Goal: Task Accomplishment & Management: Complete application form

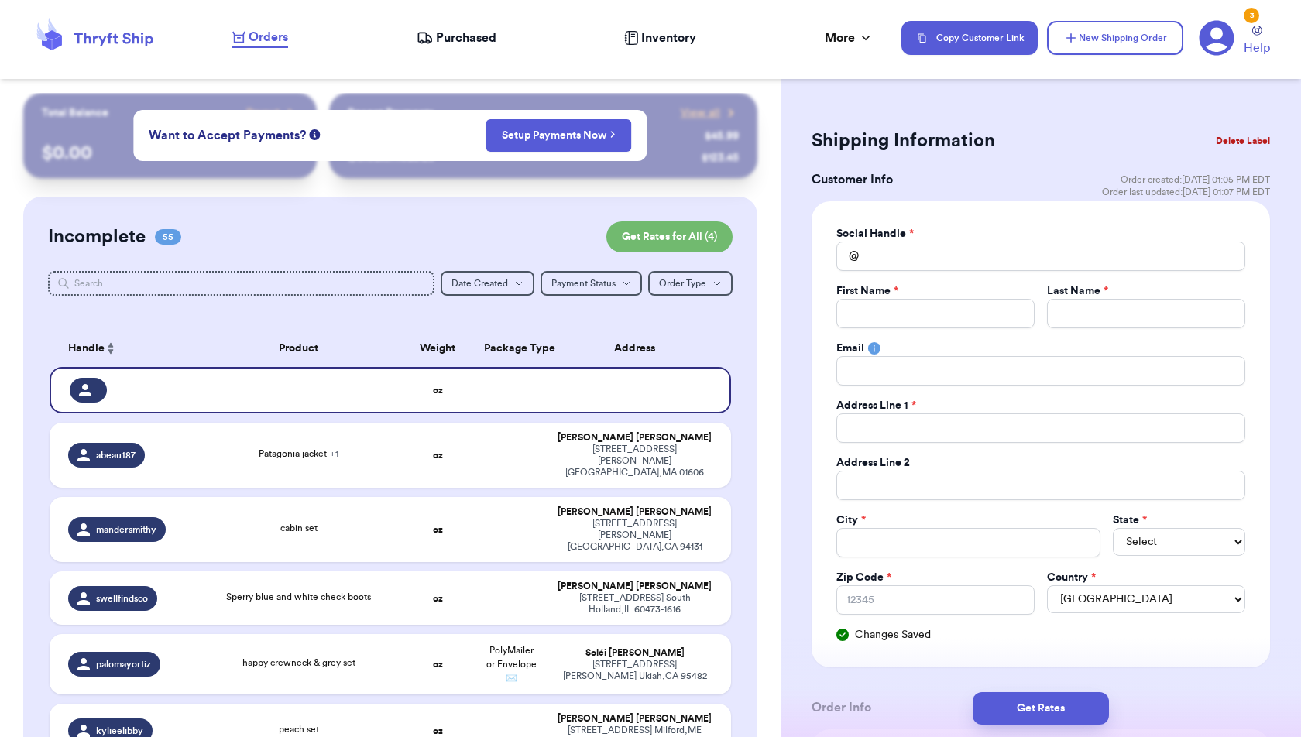
click at [340, 43] on div "Orders Purchased Inventory More Stats Completed Orders Payments Payouts" at bounding box center [559, 38] width 654 height 20
click at [1227, 136] on button "Delete Label" at bounding box center [1243, 141] width 67 height 34
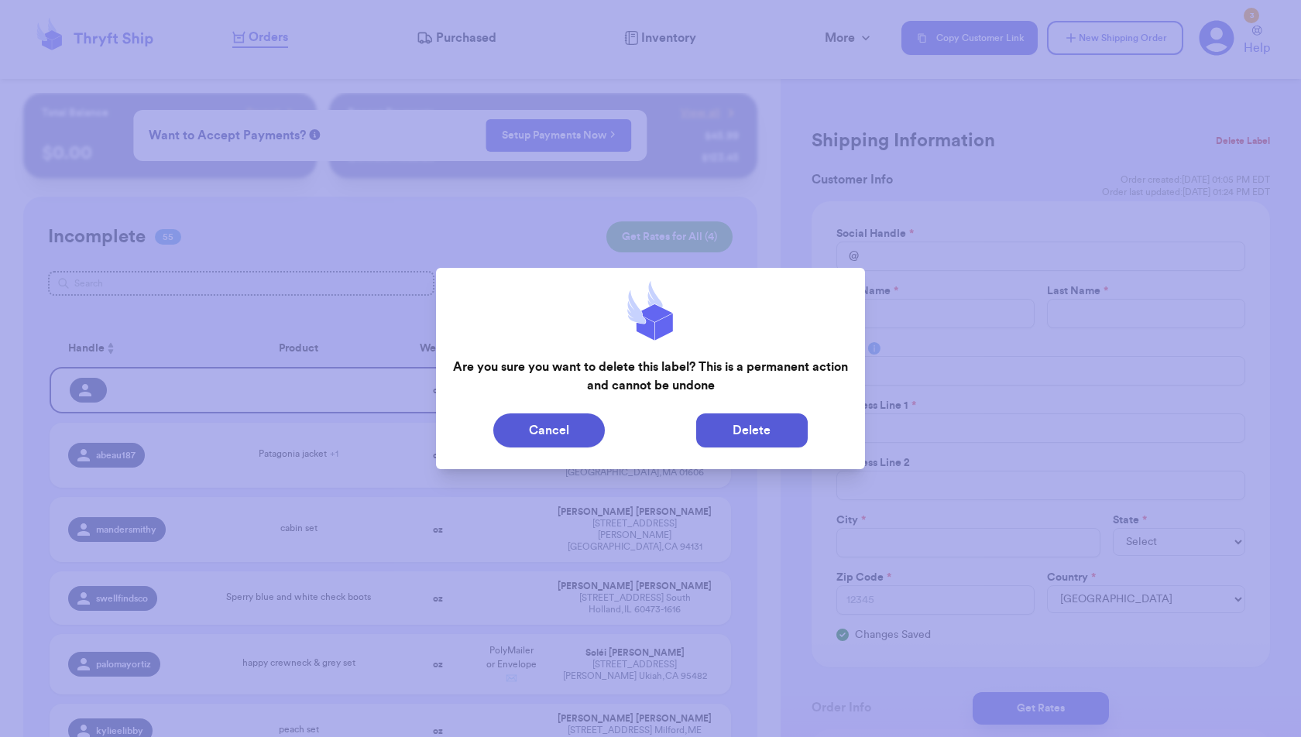
click at [800, 433] on button "Delete" at bounding box center [752, 431] width 112 height 34
type input "Patagonia jacket"
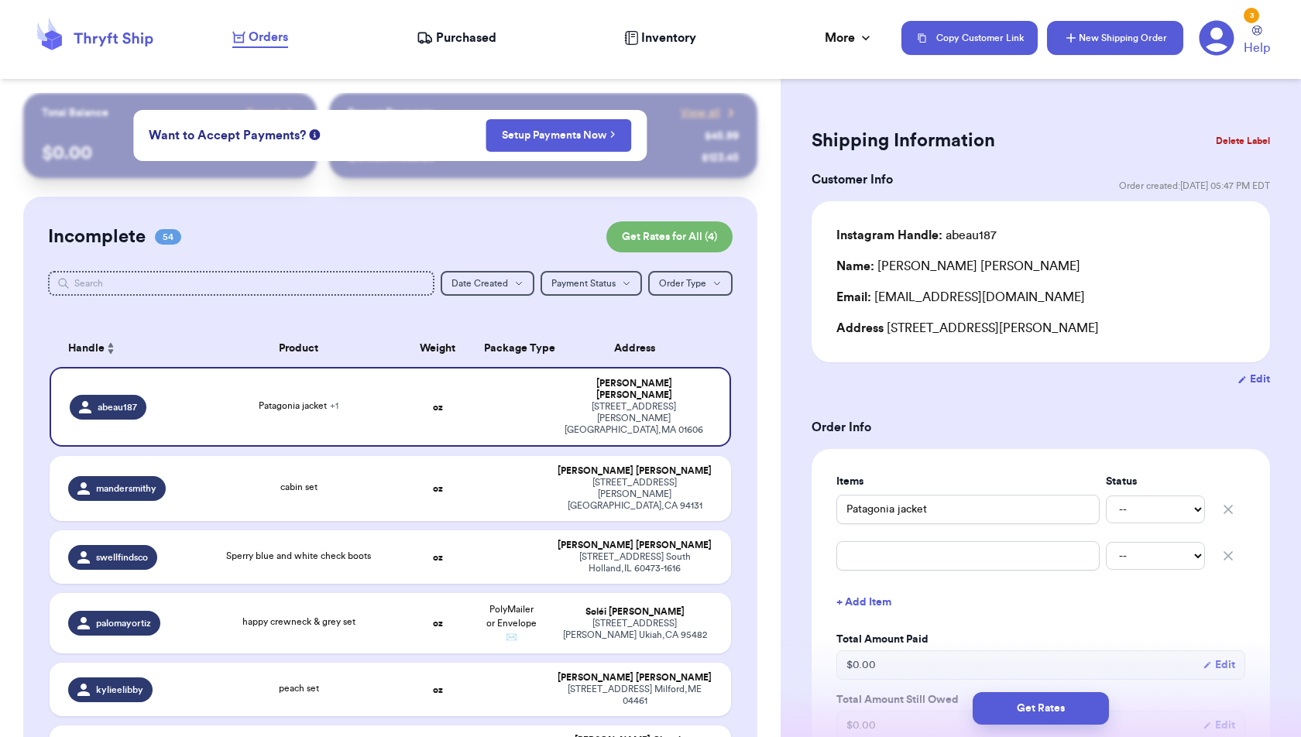
click at [1133, 40] on button "New Shipping Order" at bounding box center [1115, 38] width 136 height 34
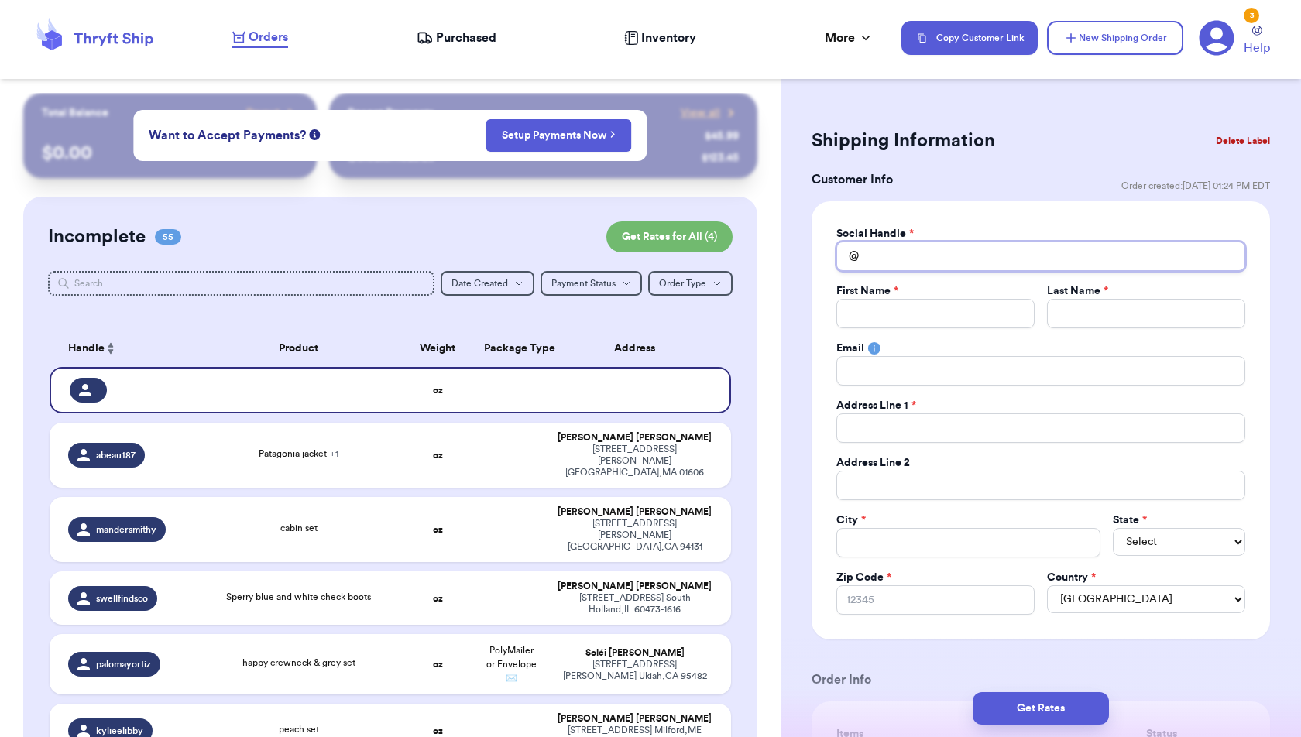
click at [938, 259] on input "Total Amount Paid" at bounding box center [1040, 256] width 409 height 29
type input "h"
type input "he"
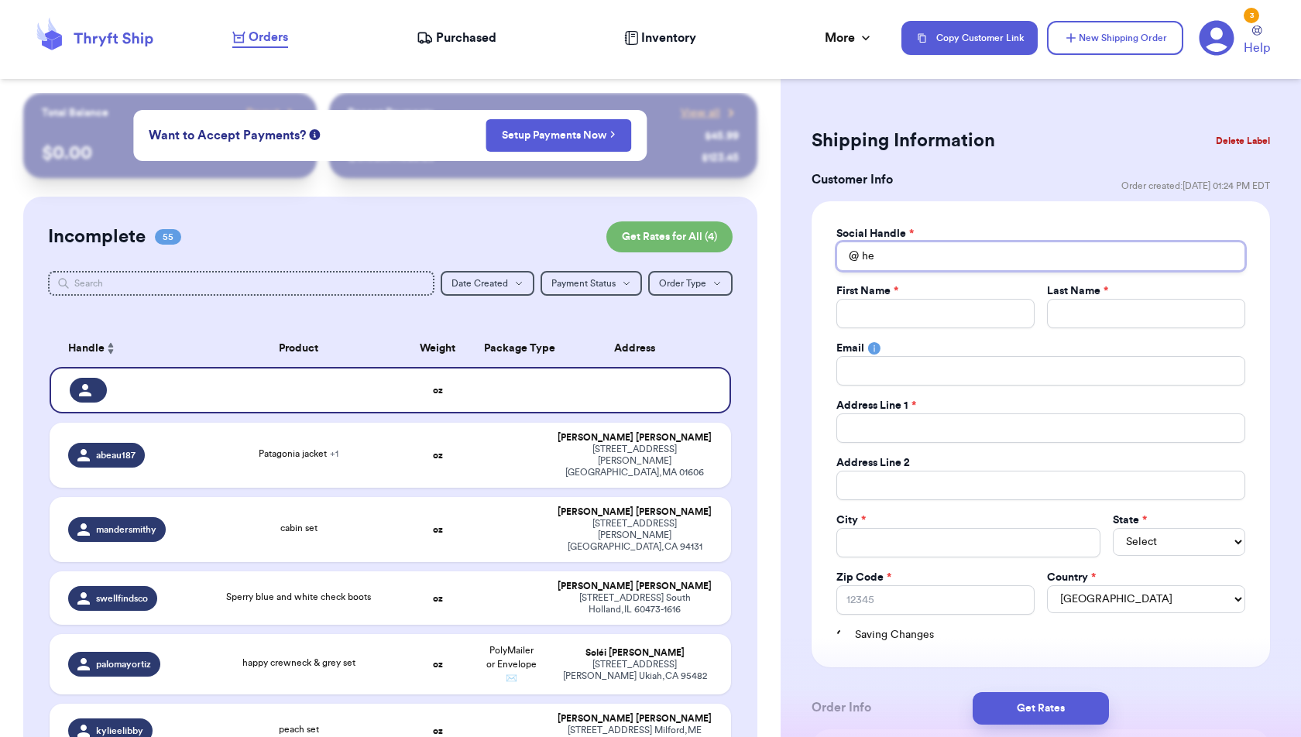
type input "hel"
type input "hell"
type input "hello"
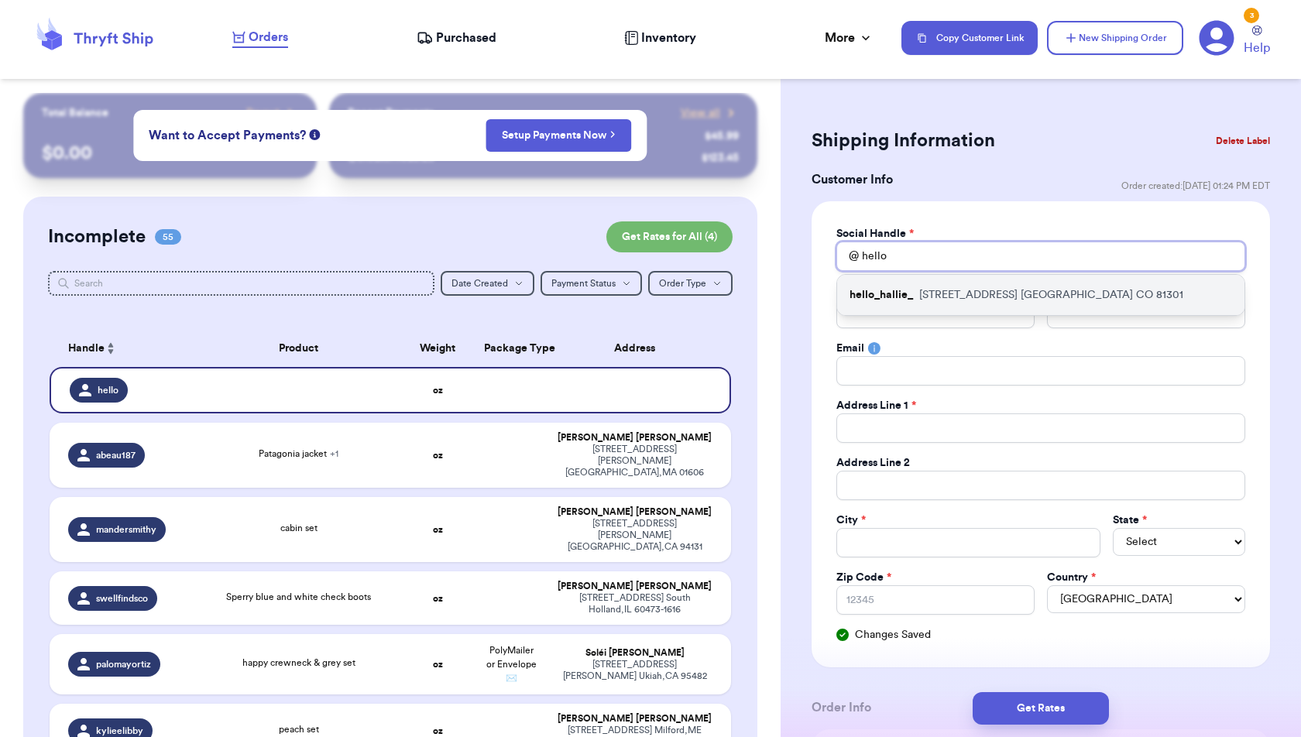
type input "hello"
click at [950, 290] on p "[STREET_ADDRESS]" at bounding box center [1051, 294] width 264 height 15
type input "hello_hallie_"
type input "[PERSON_NAME]"
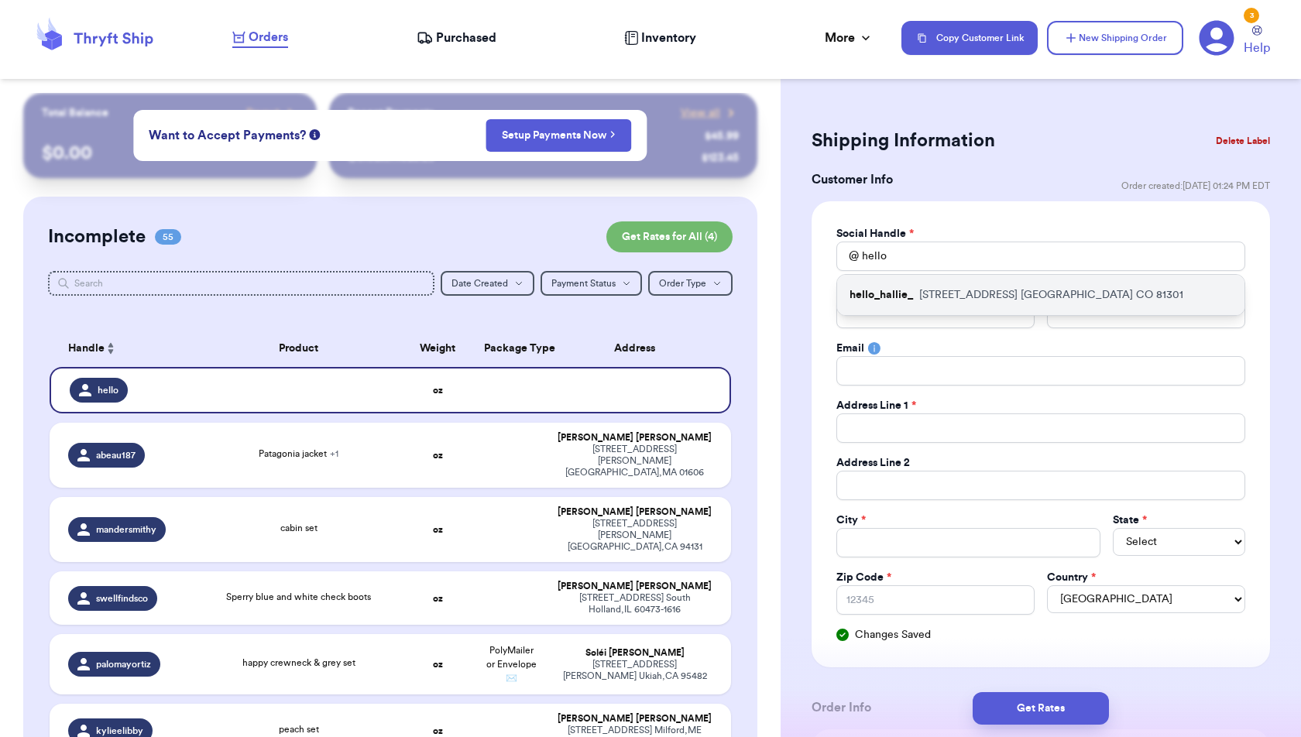
type input "[EMAIL_ADDRESS][DOMAIN_NAME]"
type input "[STREET_ADDRESS]"
type input "[GEOGRAPHIC_DATA]"
select select "CO"
type input "81301"
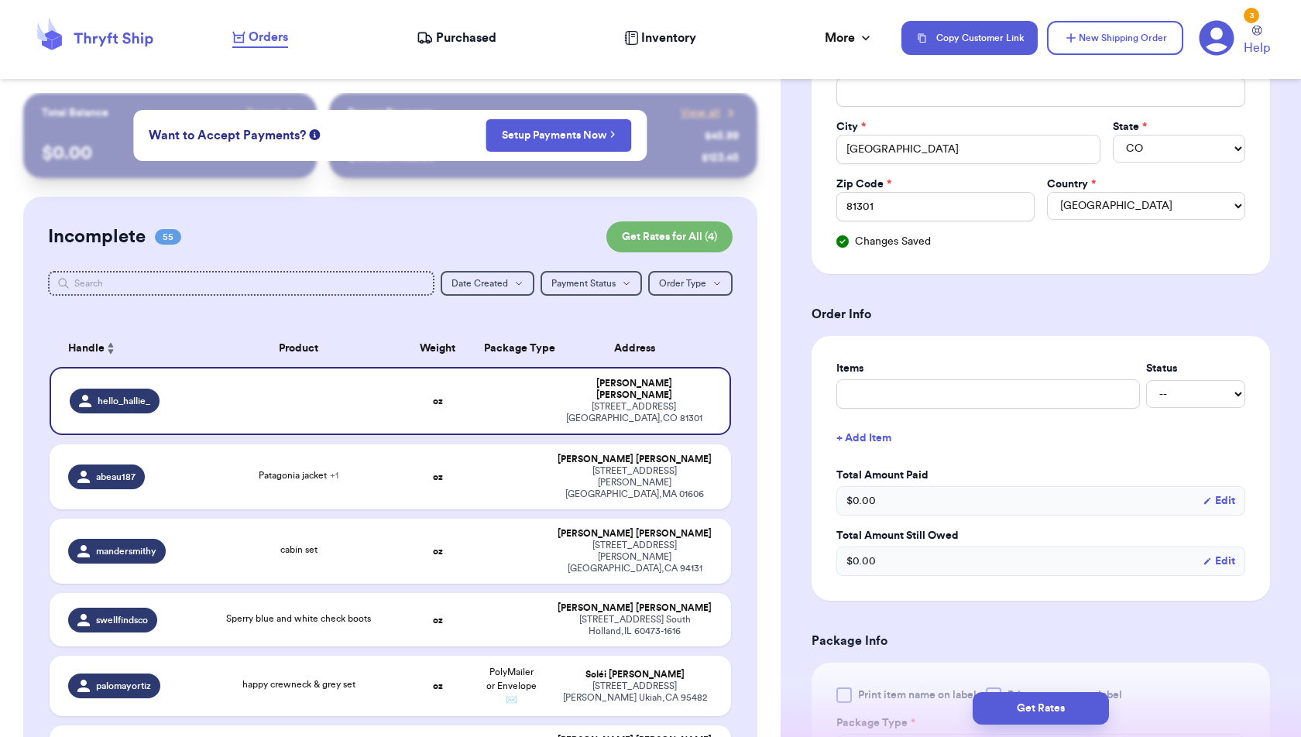
scroll to position [404, 0]
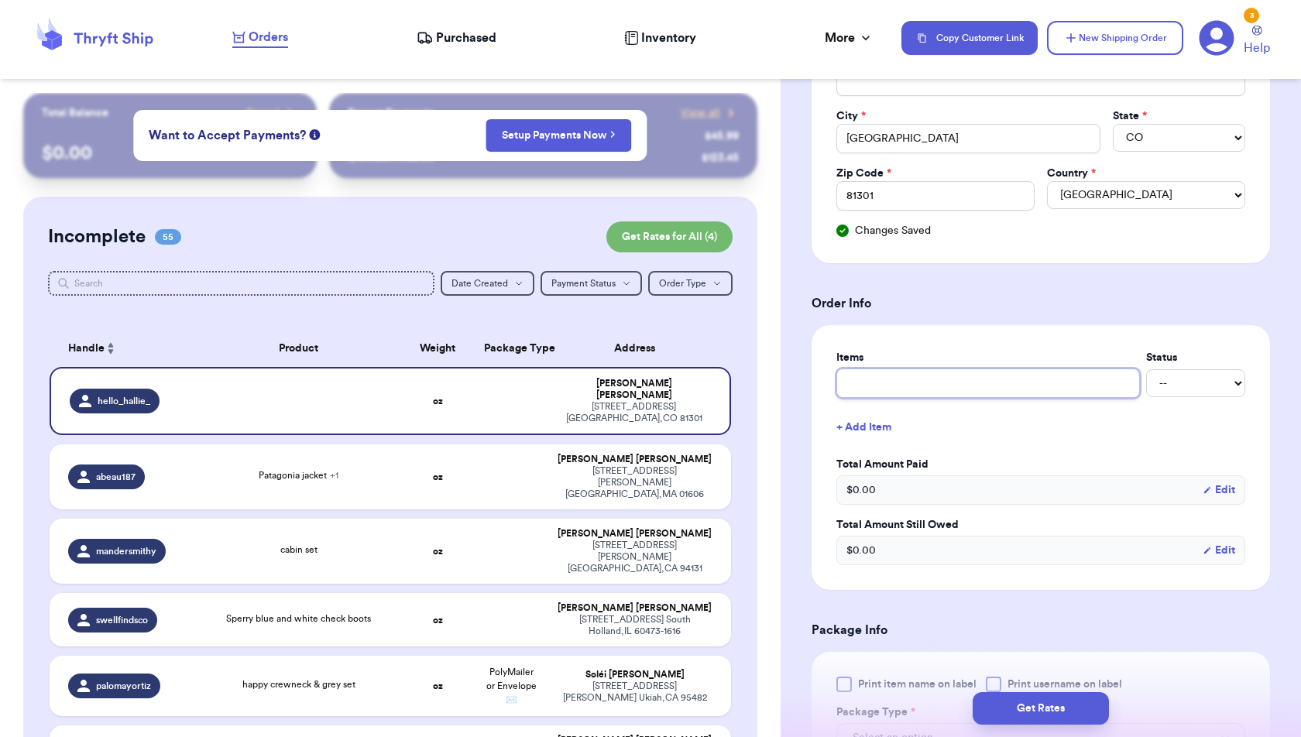
click at [1066, 385] on input "text" at bounding box center [988, 383] width 304 height 29
type input "C"
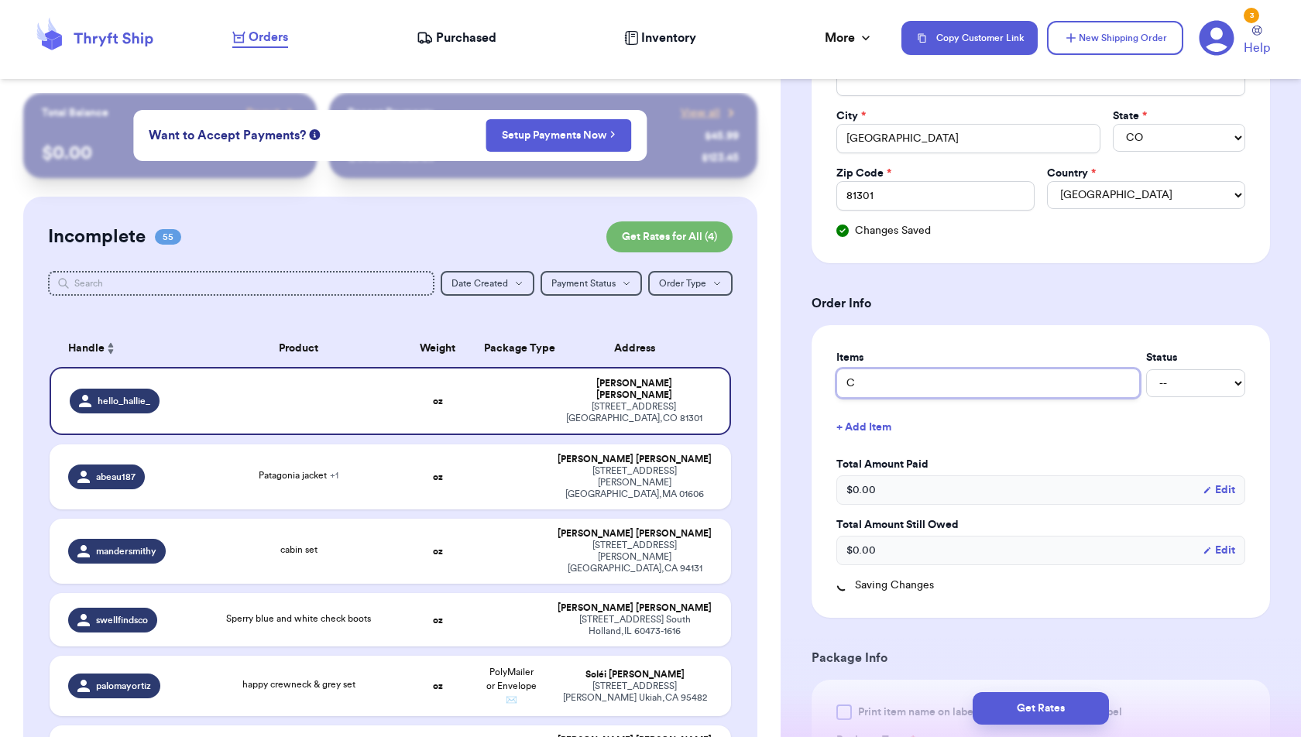
type input "Co"
type input "Col"
type input "Coli"
type input "Col"
type input "Colu"
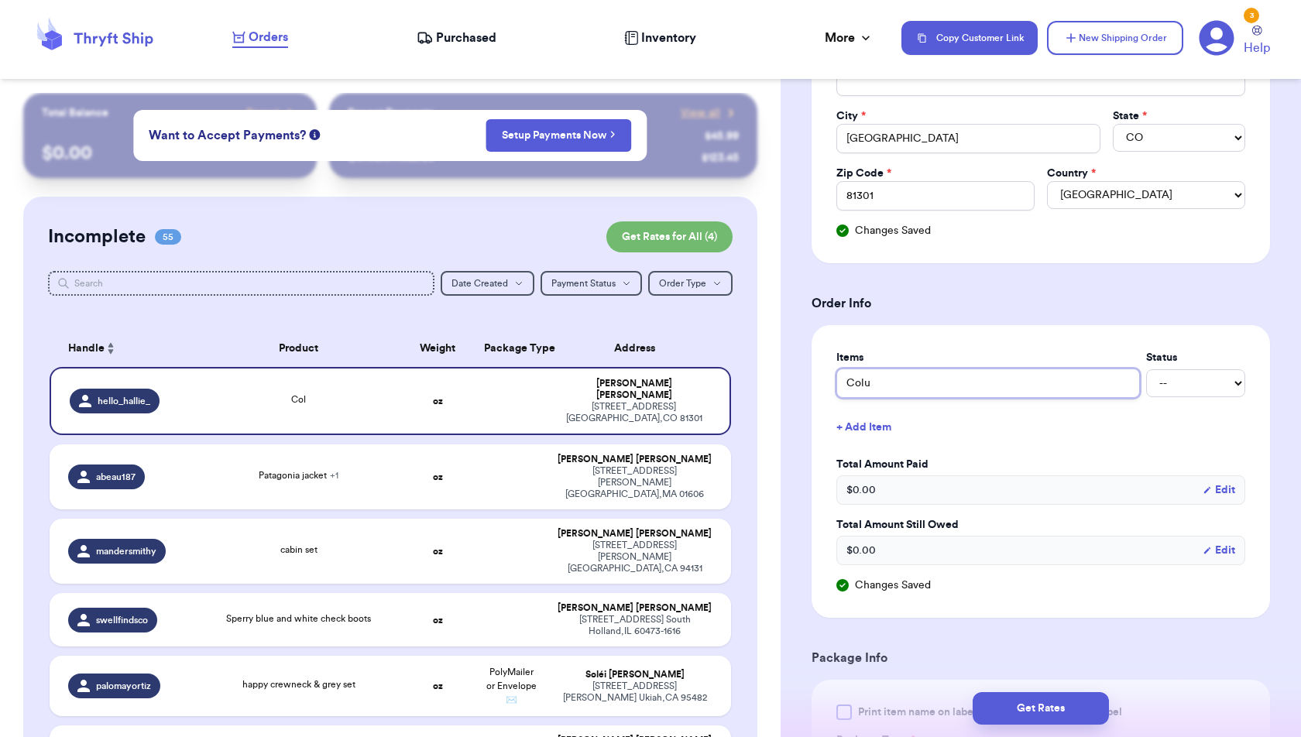
type input "Colum"
type input "Columb"
type input "Columbi"
type input "Columbia"
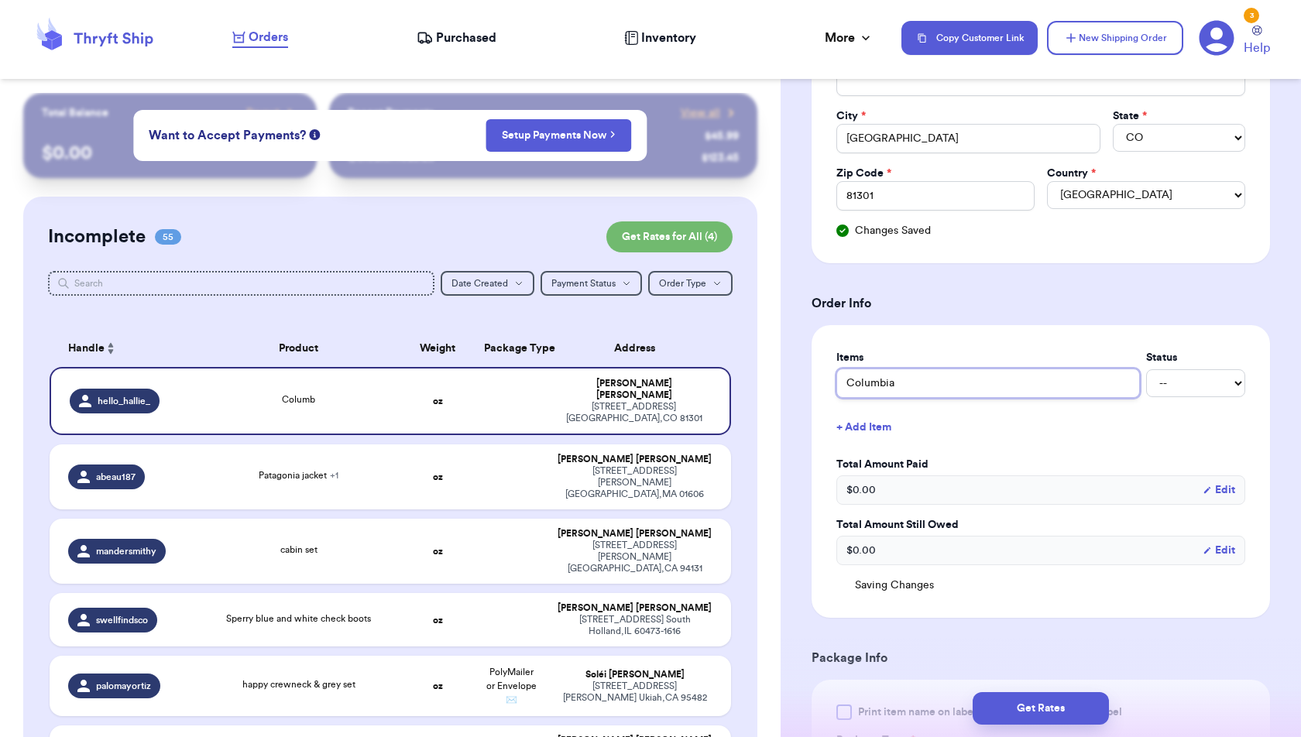
type input "Columbia A"
type input "Columbia An"
type input "Columbia Ani"
type input "Columbia Anim"
type input "Columbia Anima"
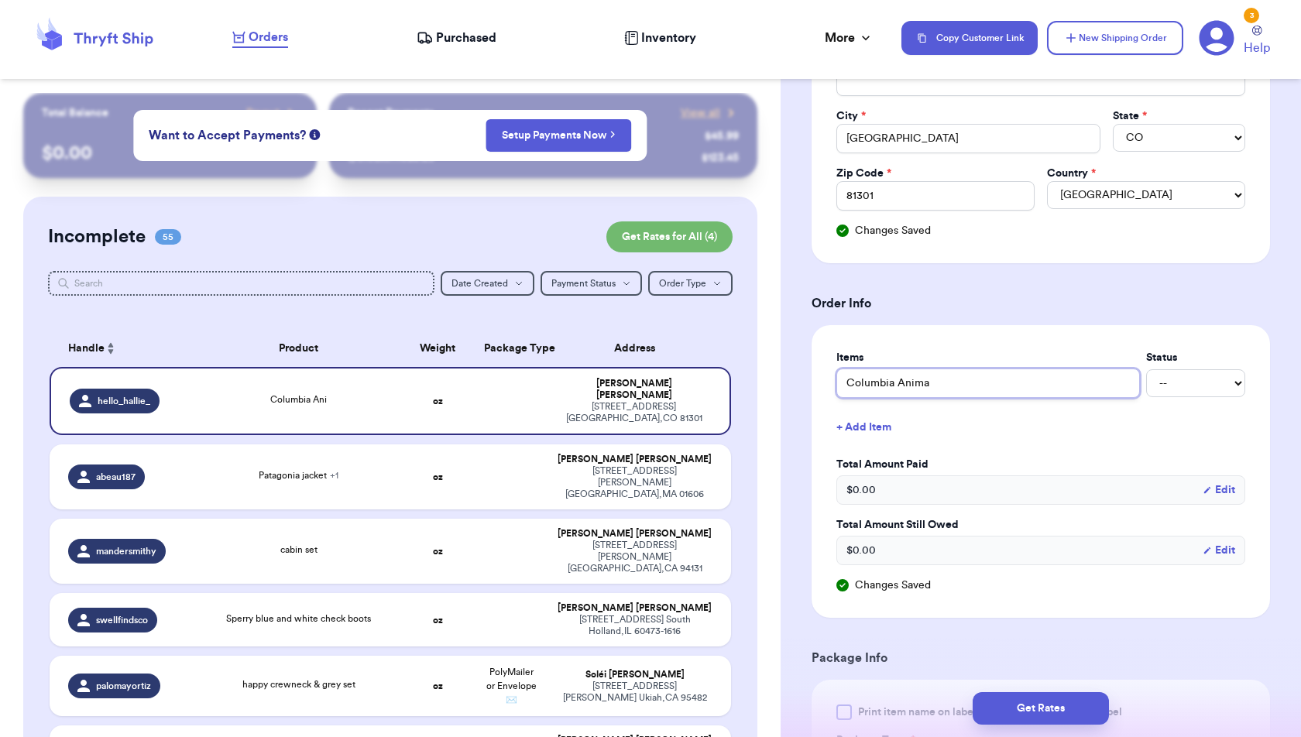
type input "Columbia Animal"
type input "Columbia Animal J"
type input "Columbia Animal Ja"
type input "Columbia Animal Jac"
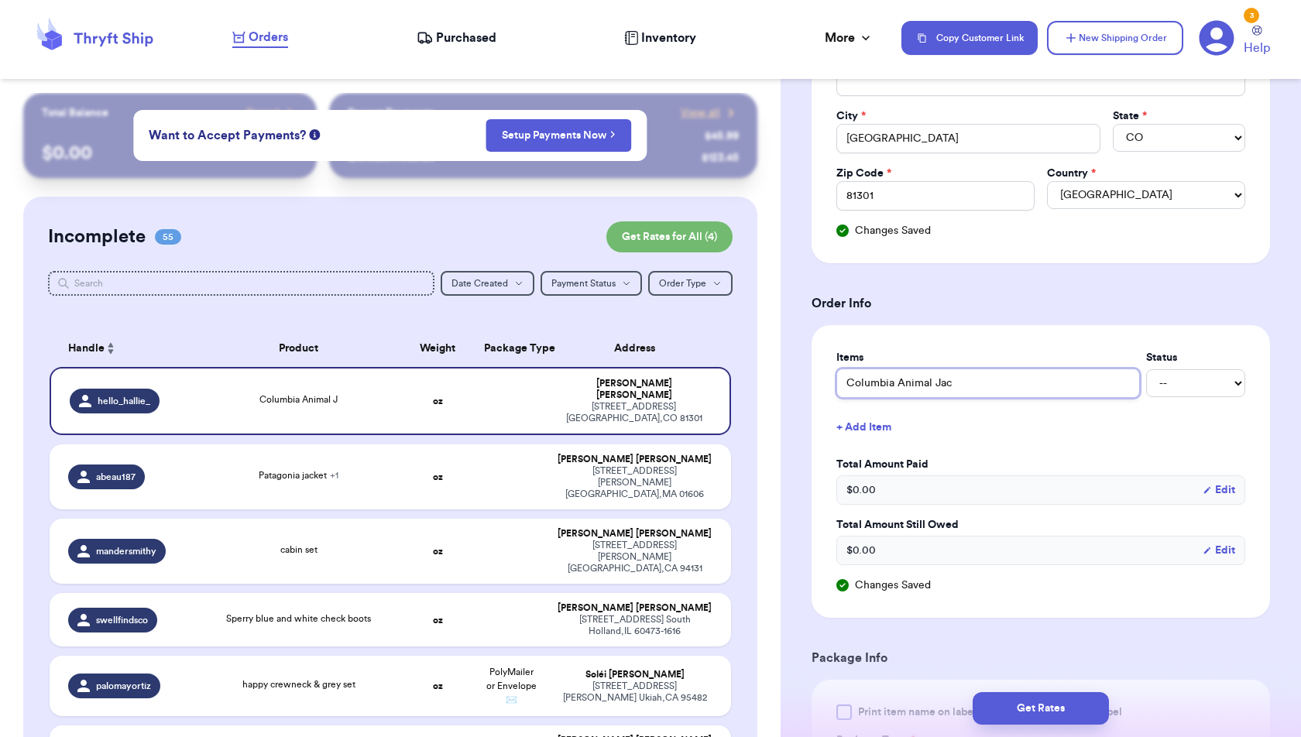
type input "Columbia Animal Jack"
type input "Columbia Animal Jacke"
type input "Columbia Animal Jacker"
click at [880, 414] on button "+ Add Item" at bounding box center [1040, 427] width 421 height 34
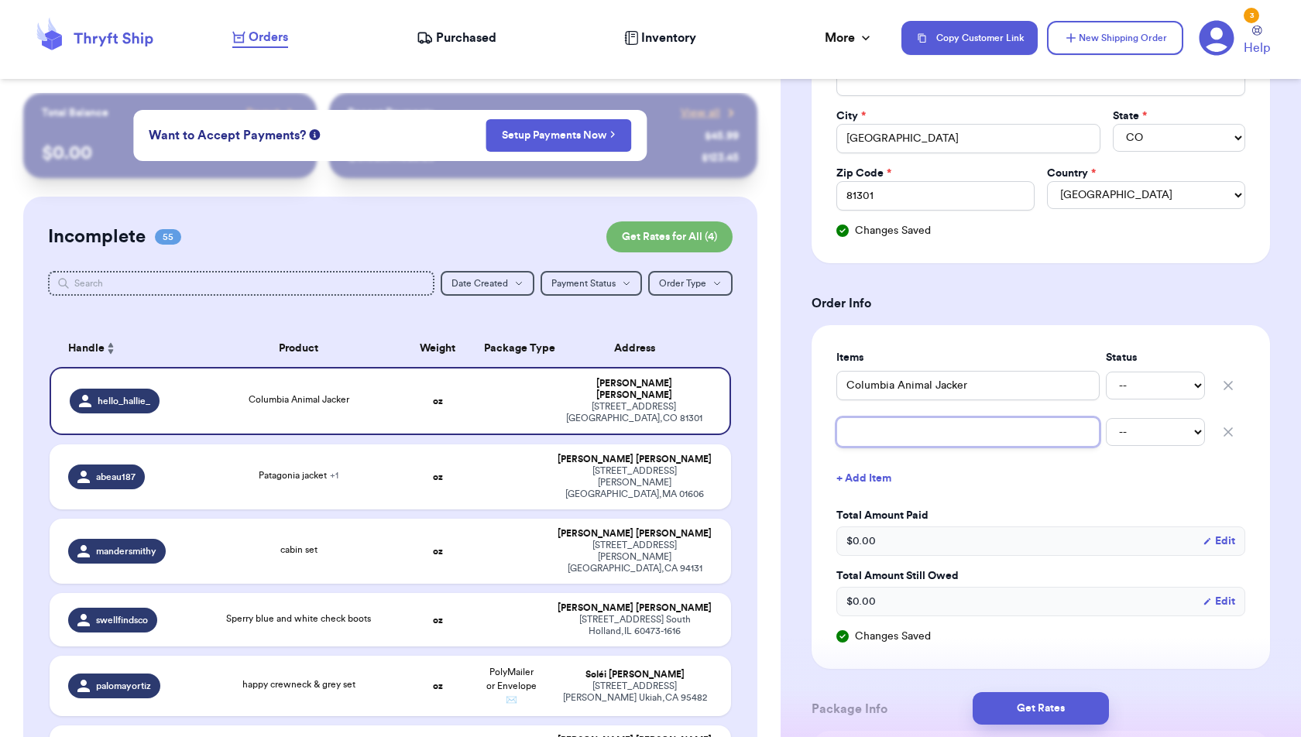
click at [880, 417] on input "text" at bounding box center [967, 431] width 263 height 29
type input "R"
type input "R+"
type input "R+C"
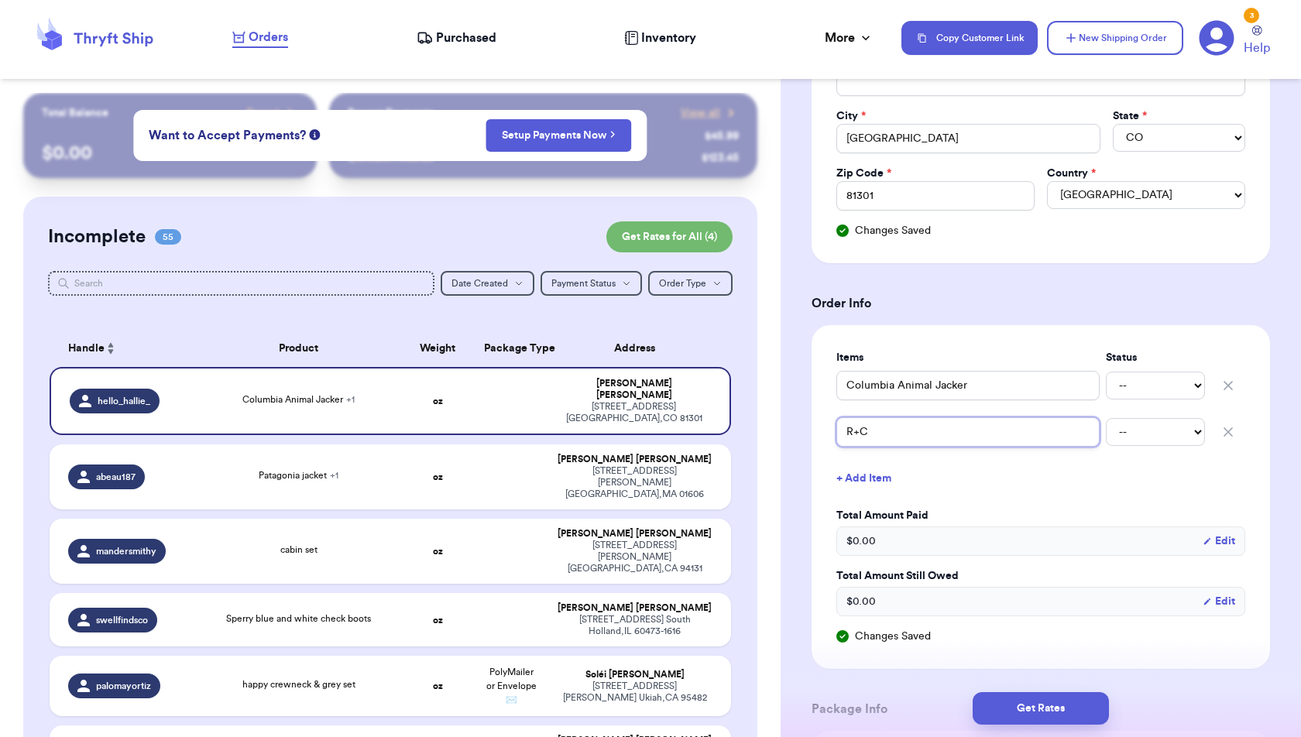
type input "R+C C"
type input "R+C Cy"
type input "R+C Cyc"
type input "R+C Cycl"
type input "R+C Cycle"
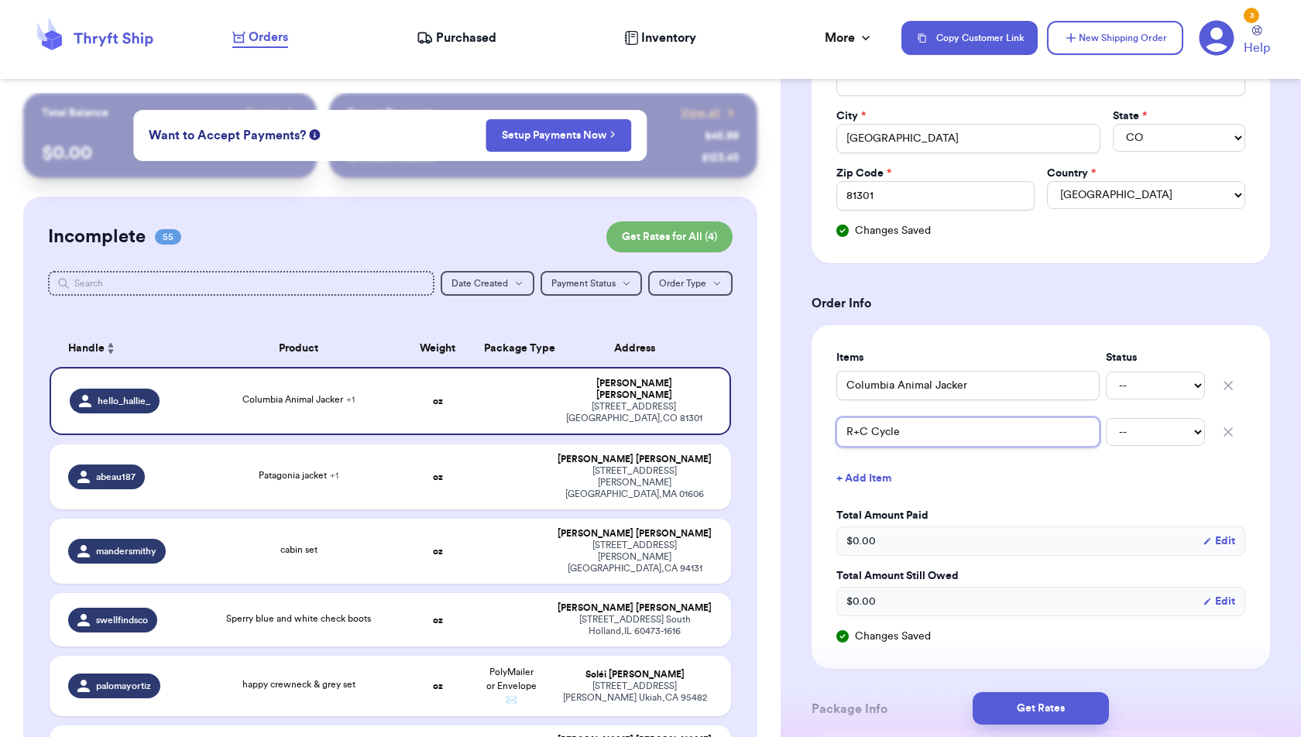
type input "R+C Cycle"
type input "R+C Cycle P"
type input "R+C Cycle Pa"
type input "R+C Cycle Pan"
type input "R+C Cycle Pand"
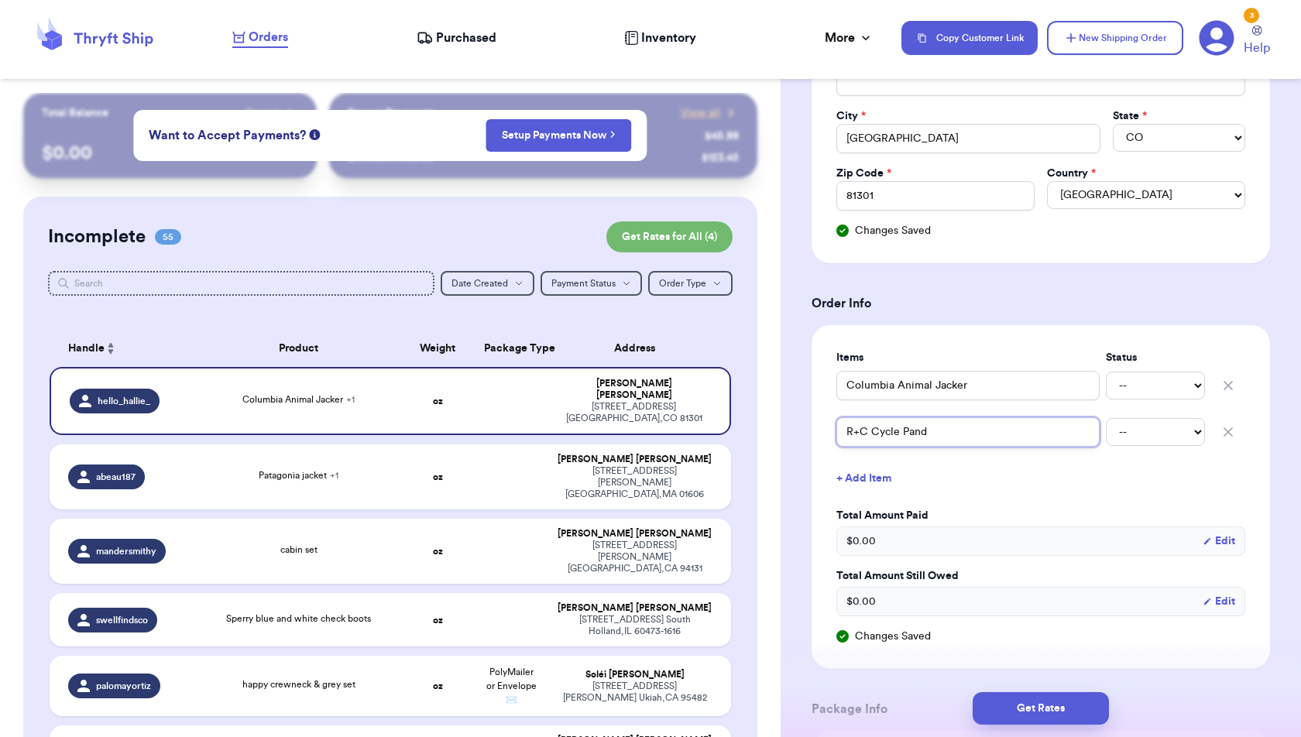
type input "R+C Cycle Pand"
type input "R+C Cycle Panda"
type input "R+C Cycle Panda P"
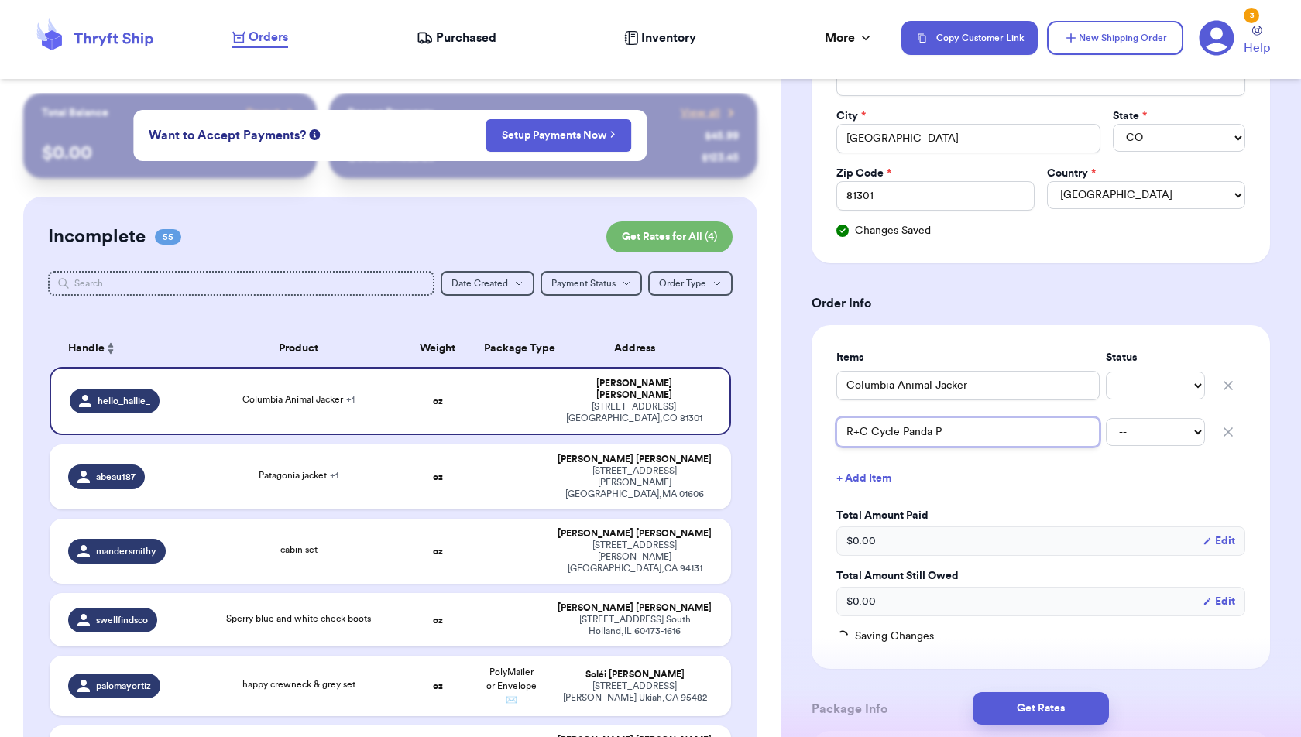
type input "R+C Cycle Panda Pa"
type input "R+C Cycle Panda Pan"
type input "R+C Cycle Panda Pa"
type input "R+C Cycle Panda P"
type input "R+C Cycle Panda"
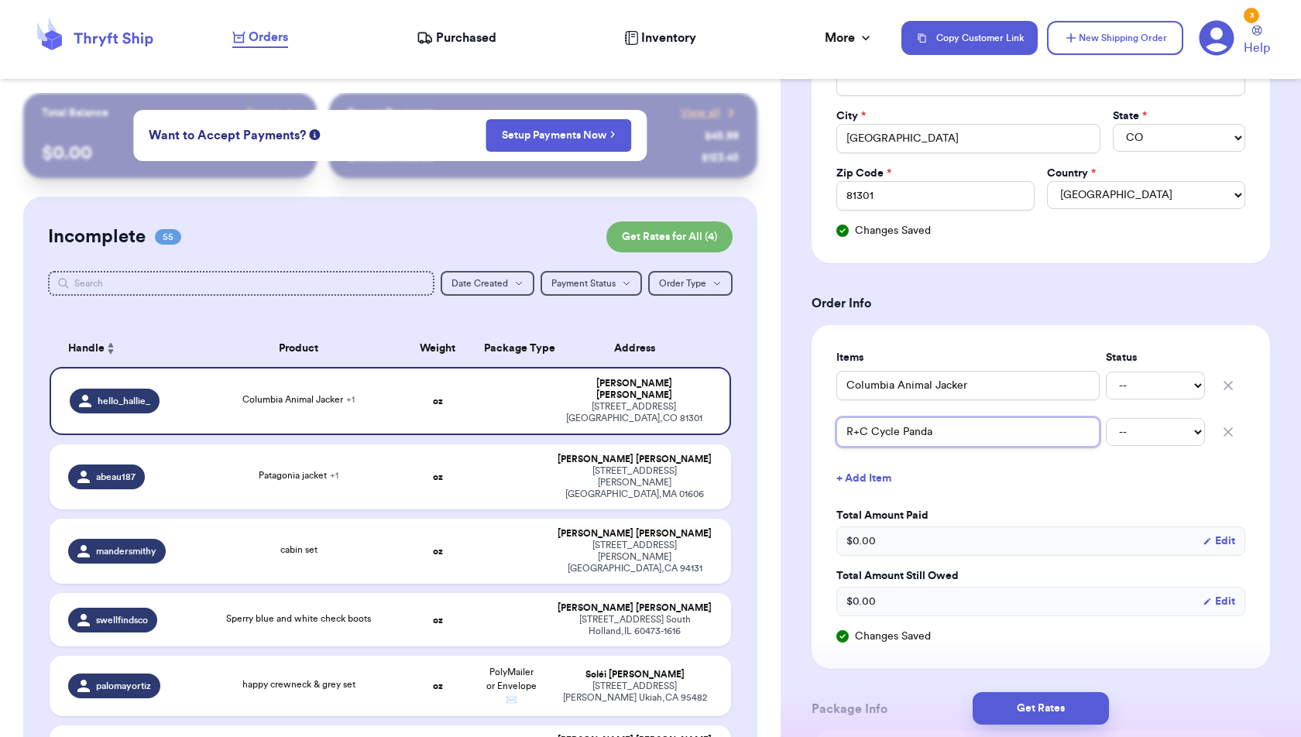
type input "R+C Cycle Panda J"
type input "R+C Cycle Panda Jo"
type input "R+C Cycle Panda Jog"
type input "R+C Cycle Panda Jogg"
type input "R+C Cycle Panda Jogge"
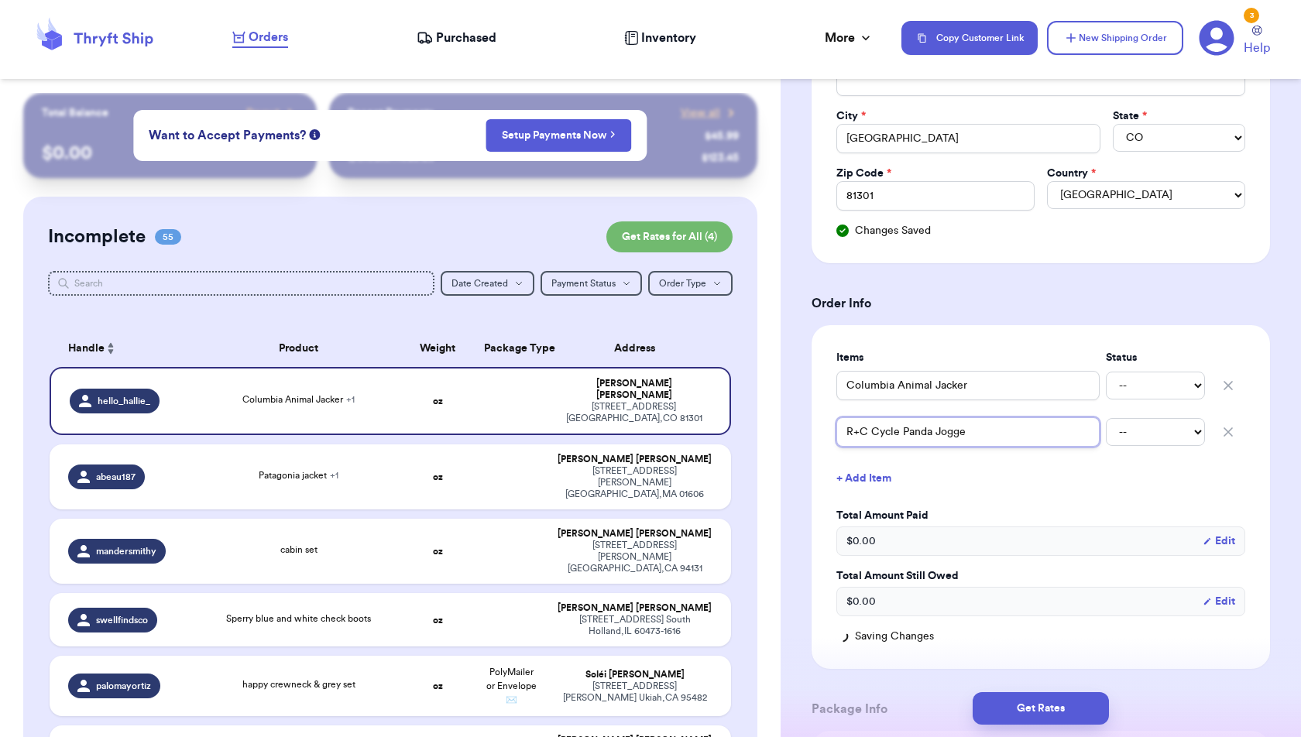
type input "R+C Cycle Panda Jogger"
type input "R+C Cycle Panda Joggers"
click at [868, 477] on button "+ Add Item" at bounding box center [1040, 479] width 421 height 34
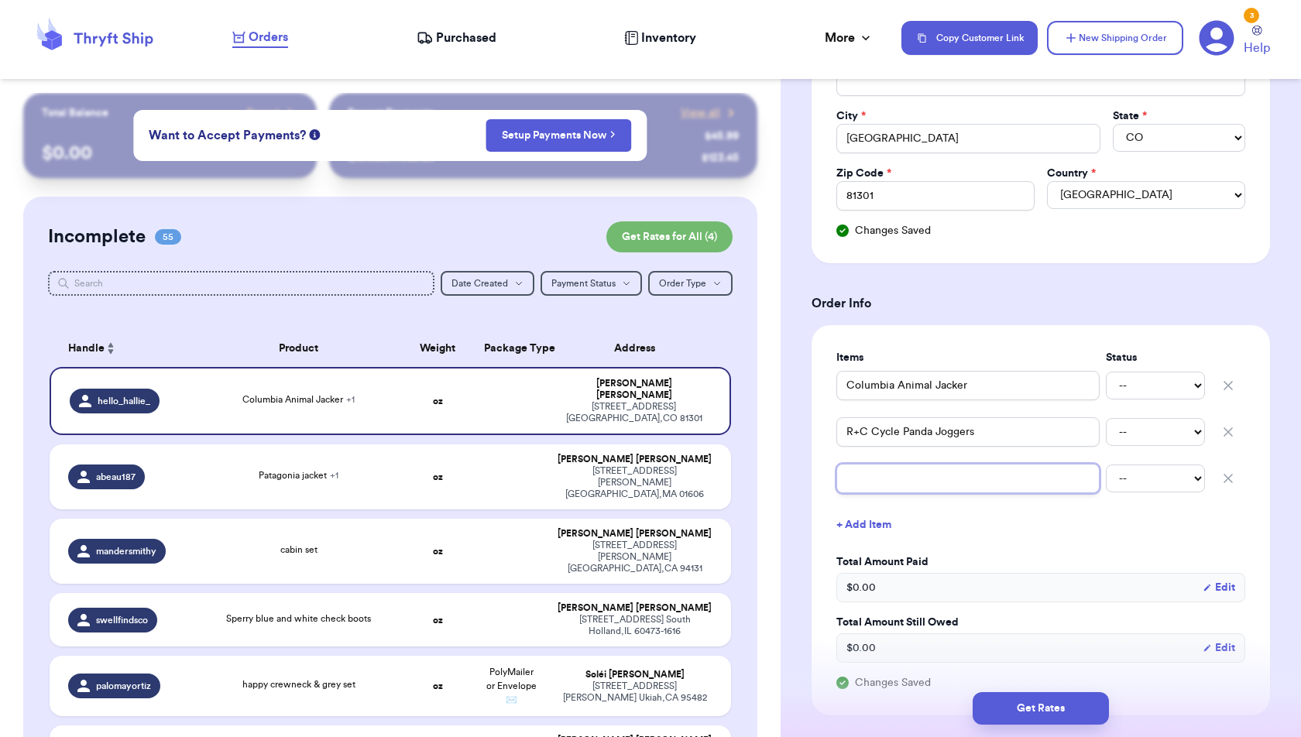
click at [868, 477] on input "text" at bounding box center [967, 478] width 263 height 29
type input "L"
type input "Li"
type input "Lit"
type input "Litt"
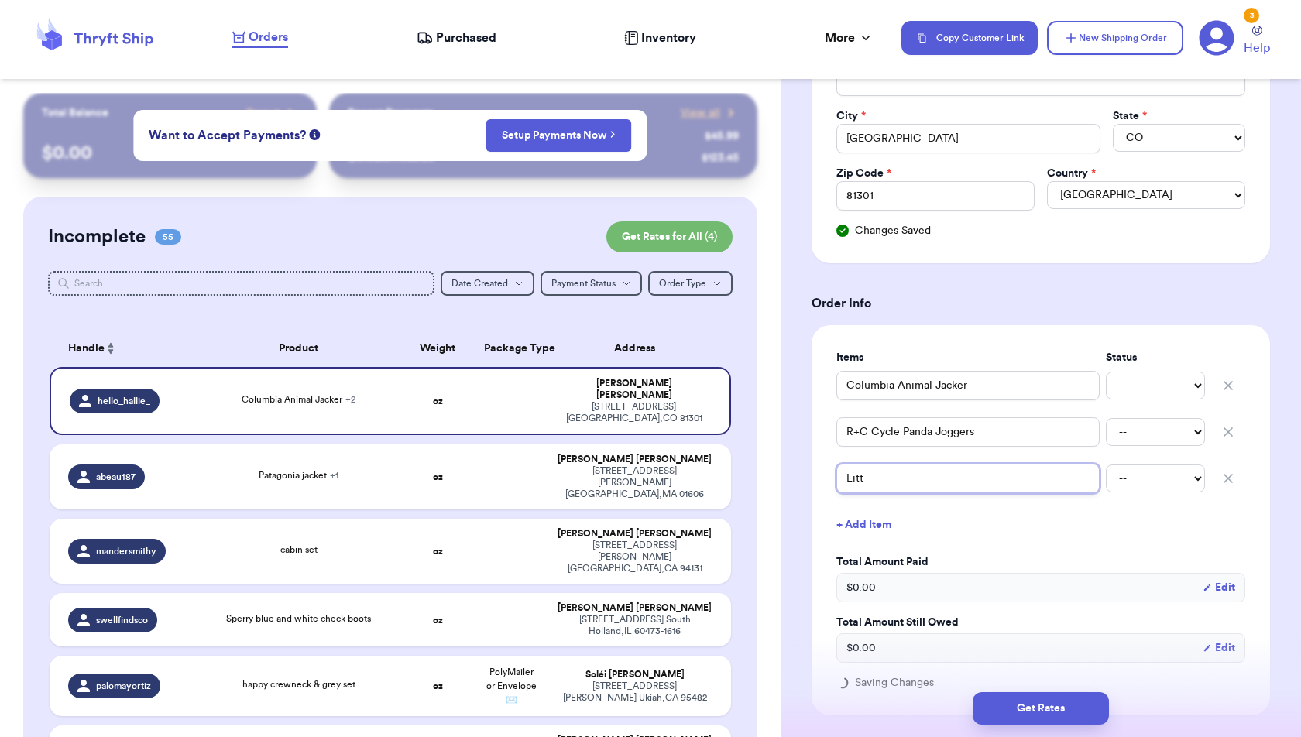
type input "Littl"
type input "Little"
type input "LittleC"
type input "LittleCo"
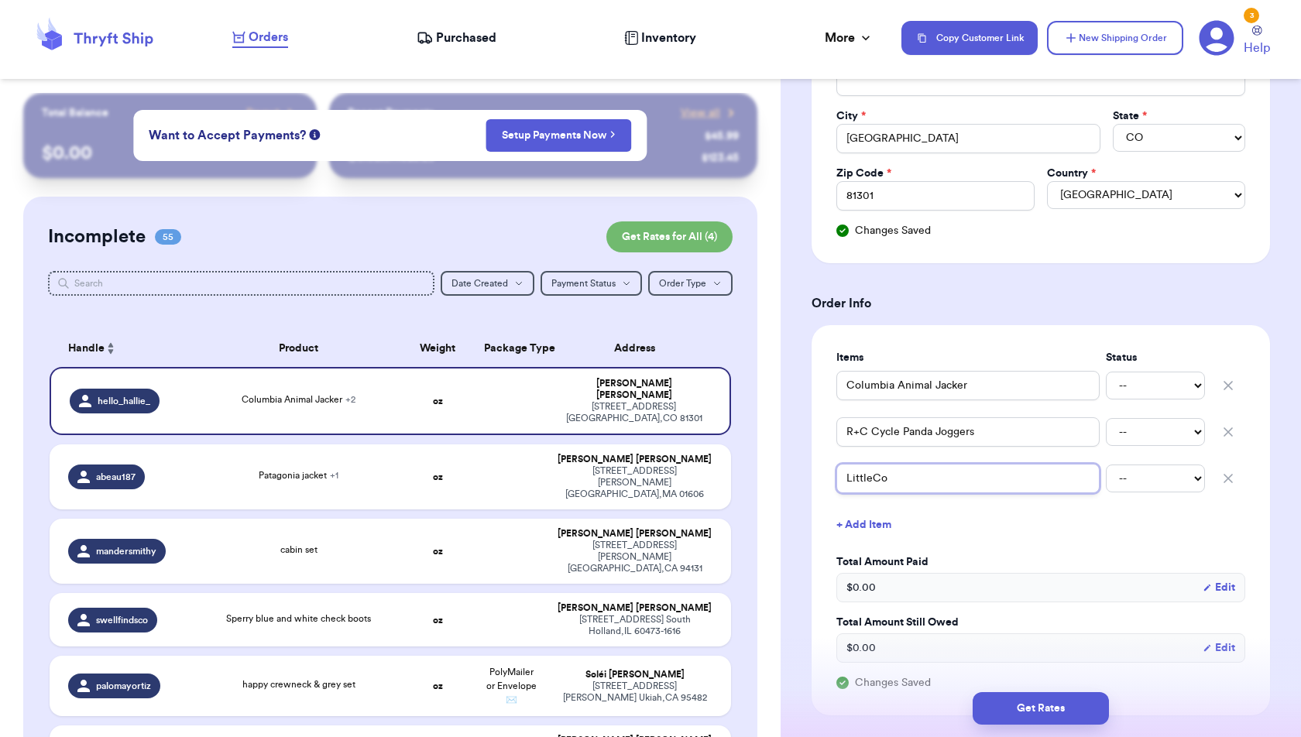
type input "LittleCo T"
type input "LittleCo Tr"
type input "LittleCo Tre"
type input "LittleCo Tree"
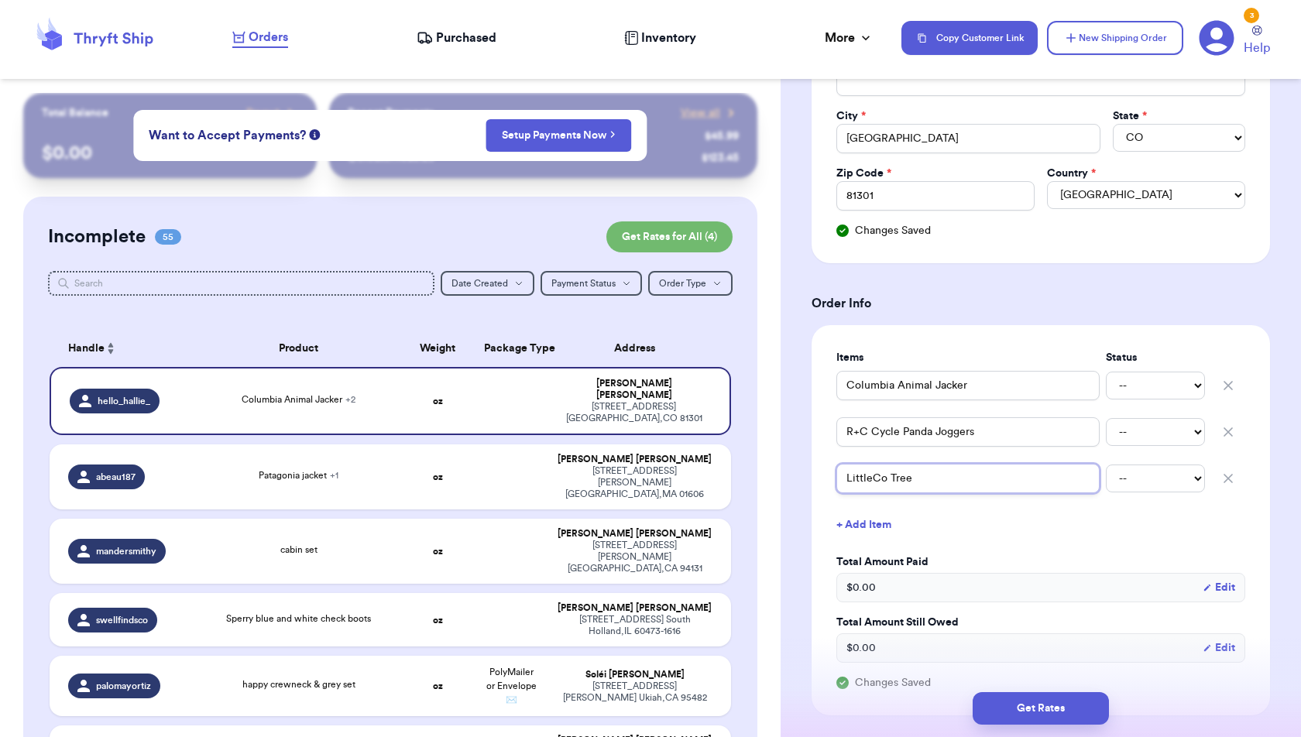
type input "LittleCo Tree M"
type input "LittleCo Tree Mo"
type input "LittleCo Tree Moi"
type input "LittleCo Tree Moin"
type input "LittleCo Tree Moi"
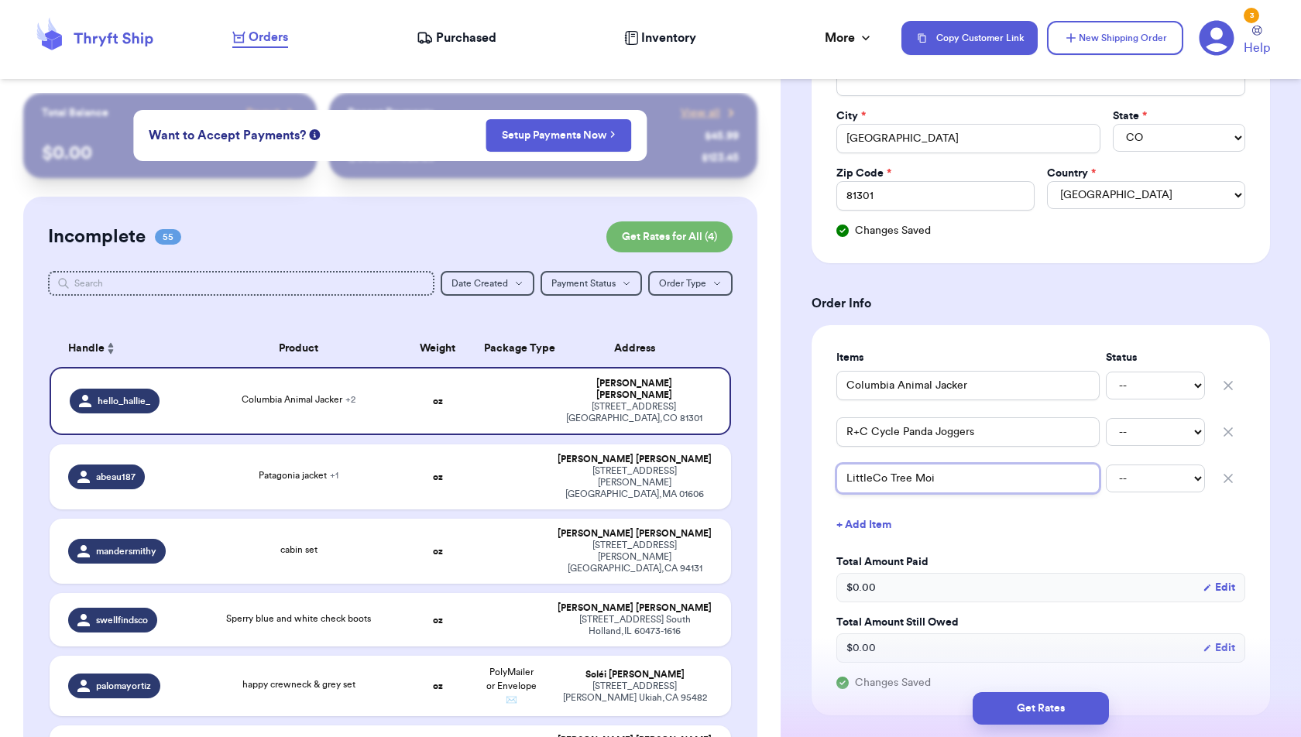
type input "LittleCo Tree Mo"
type input "LittleCo Tree Mou"
type input "LittleCo Tree Moun"
type input "LittleCo Tree Mouni"
type input "LittleCo Tree Moun"
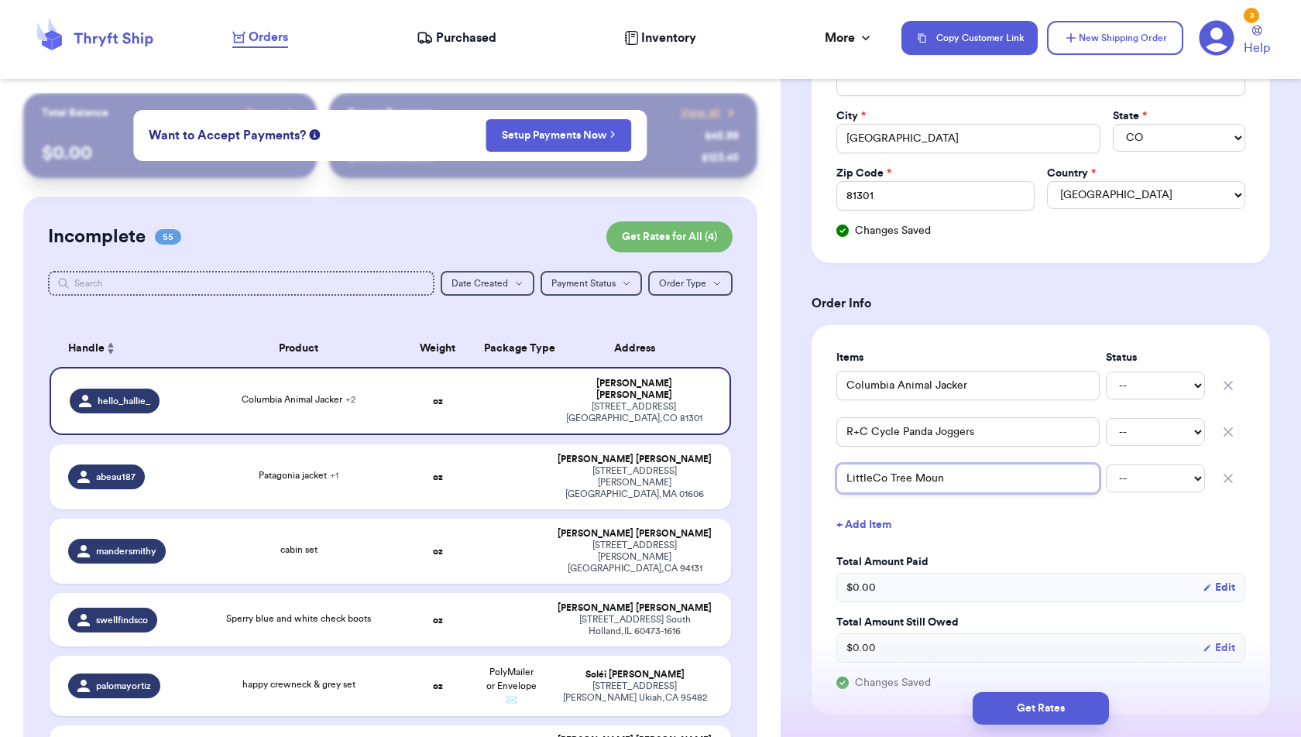
type input "LittleCo Tree Mount"
type input "LittleCo Tree Mounta"
type input "LittleCo Tree Mountai"
type input "LittleCo Tree Mountain"
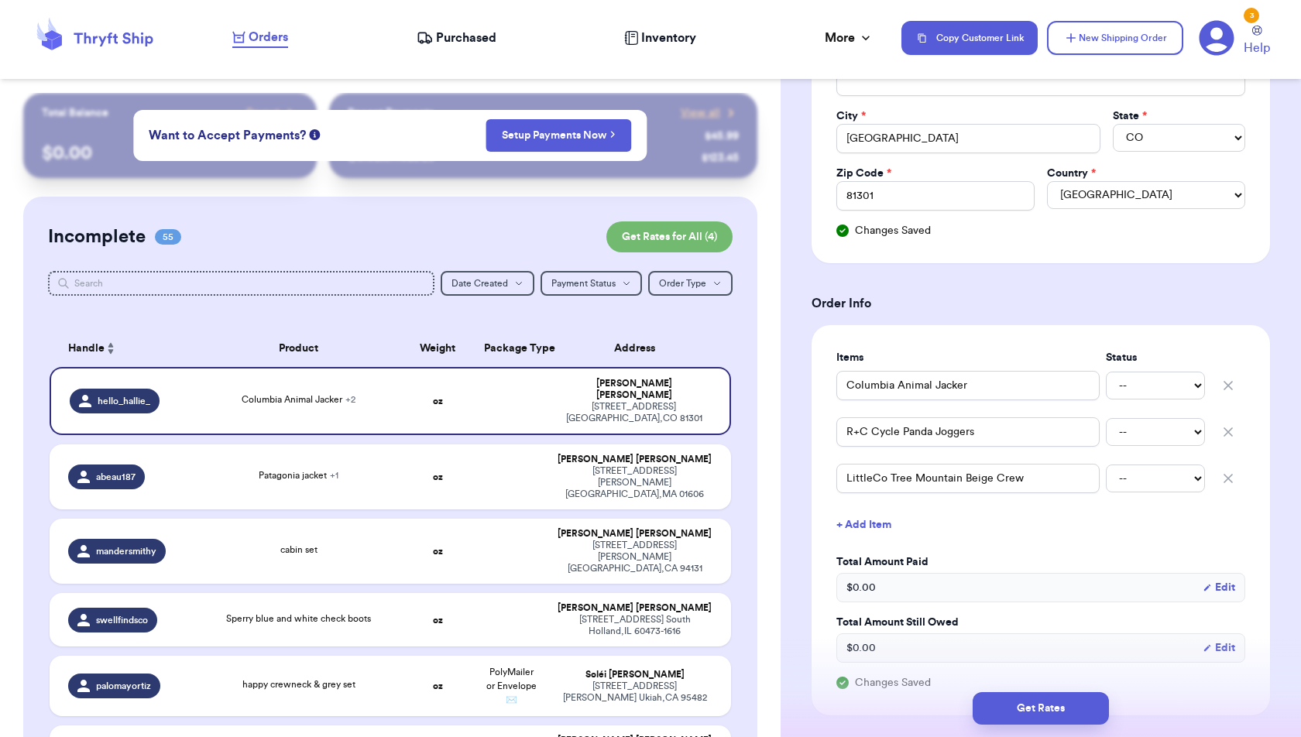
click at [1028, 539] on div "Items Status Columbia Animal Jacker -- Paid Owes R+C Cycle Panda Joggers -- Pai…" at bounding box center [1040, 520] width 409 height 341
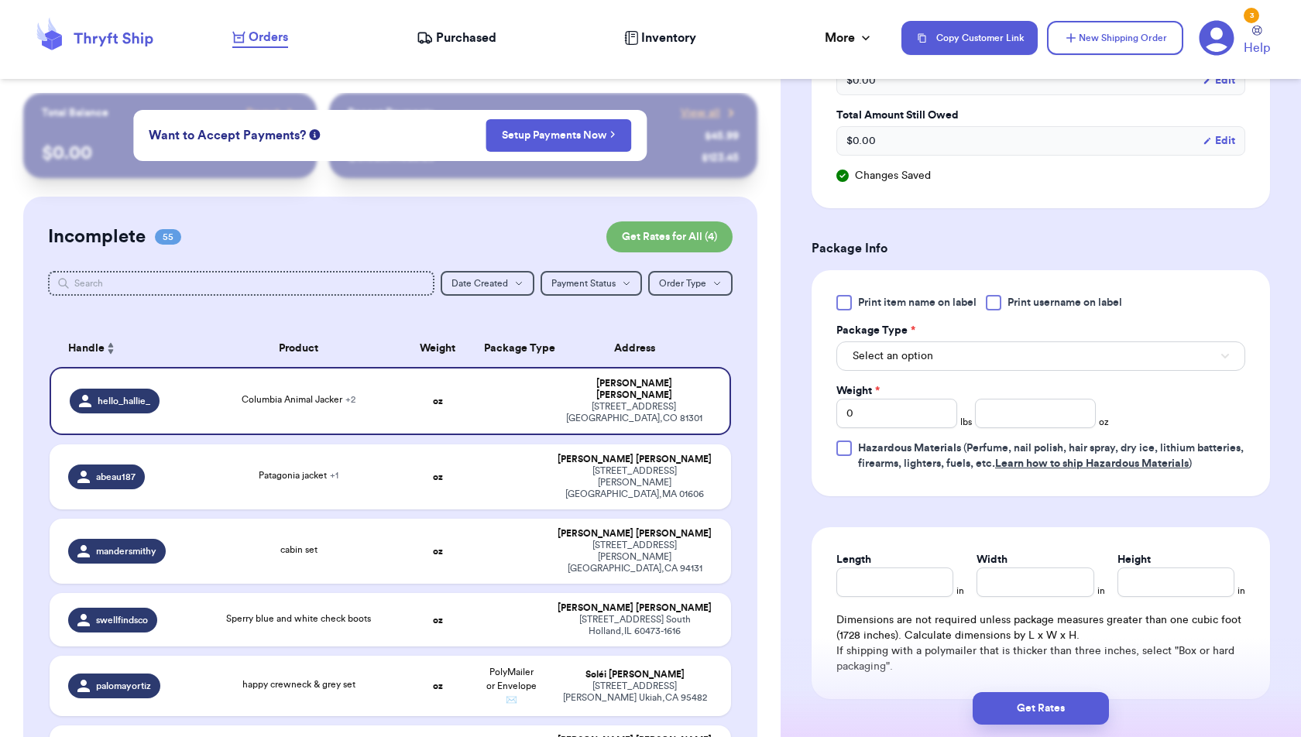
scroll to position [915, 0]
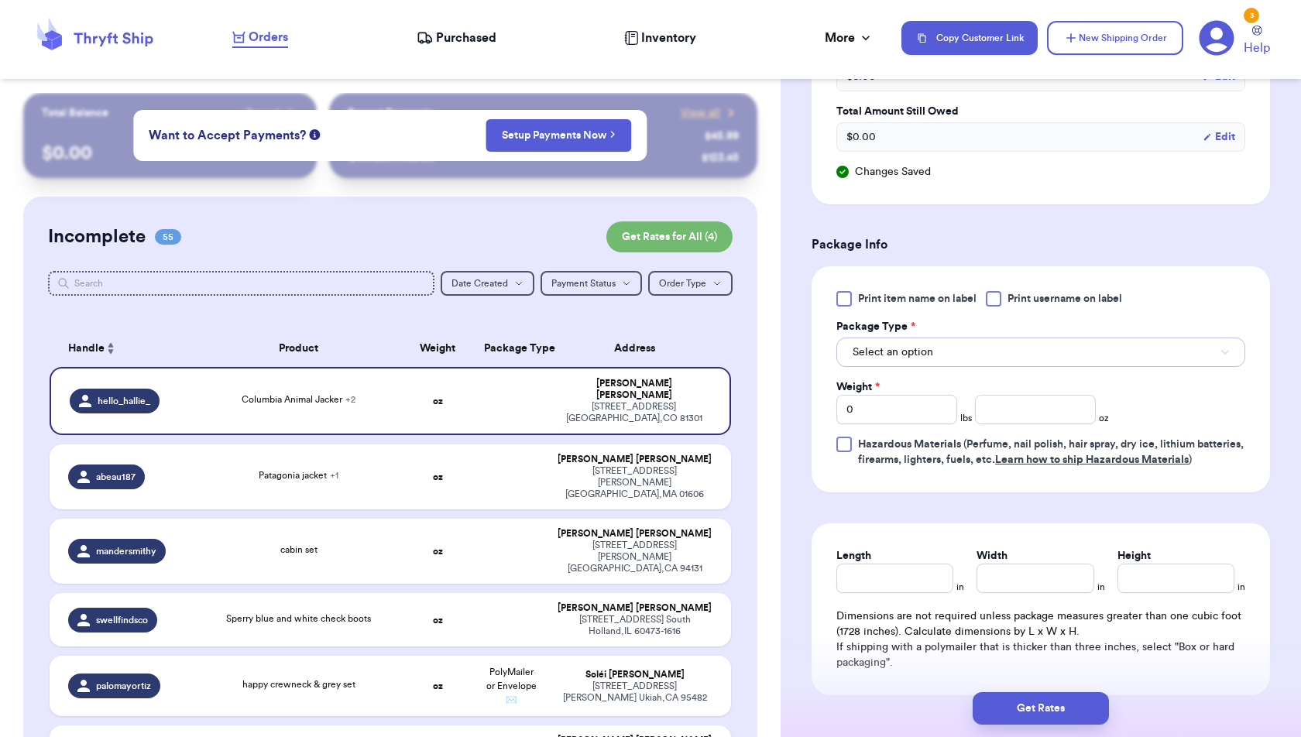
click at [1011, 338] on button "Select an option" at bounding box center [1040, 352] width 409 height 29
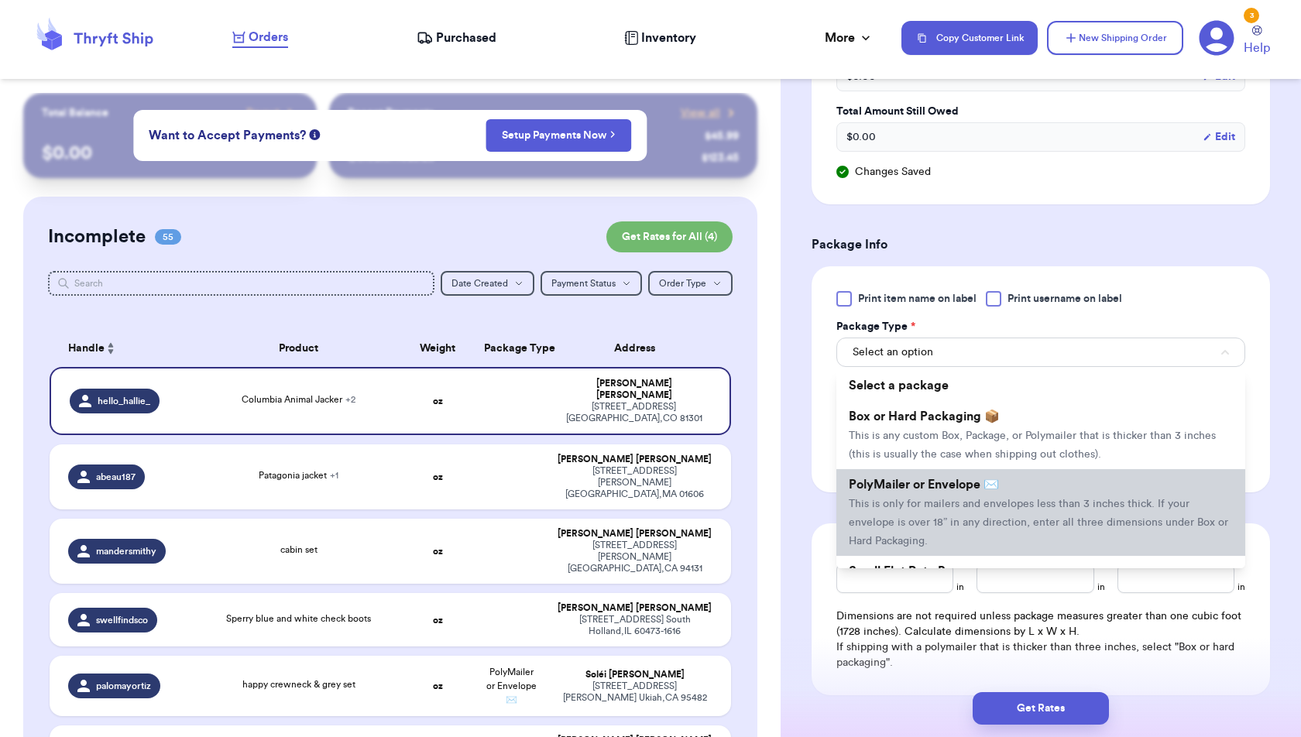
click at [1013, 504] on li "PolyMailer or Envelope ✉️ This is only for mailers and envelopes less than 3 in…" at bounding box center [1040, 512] width 409 height 87
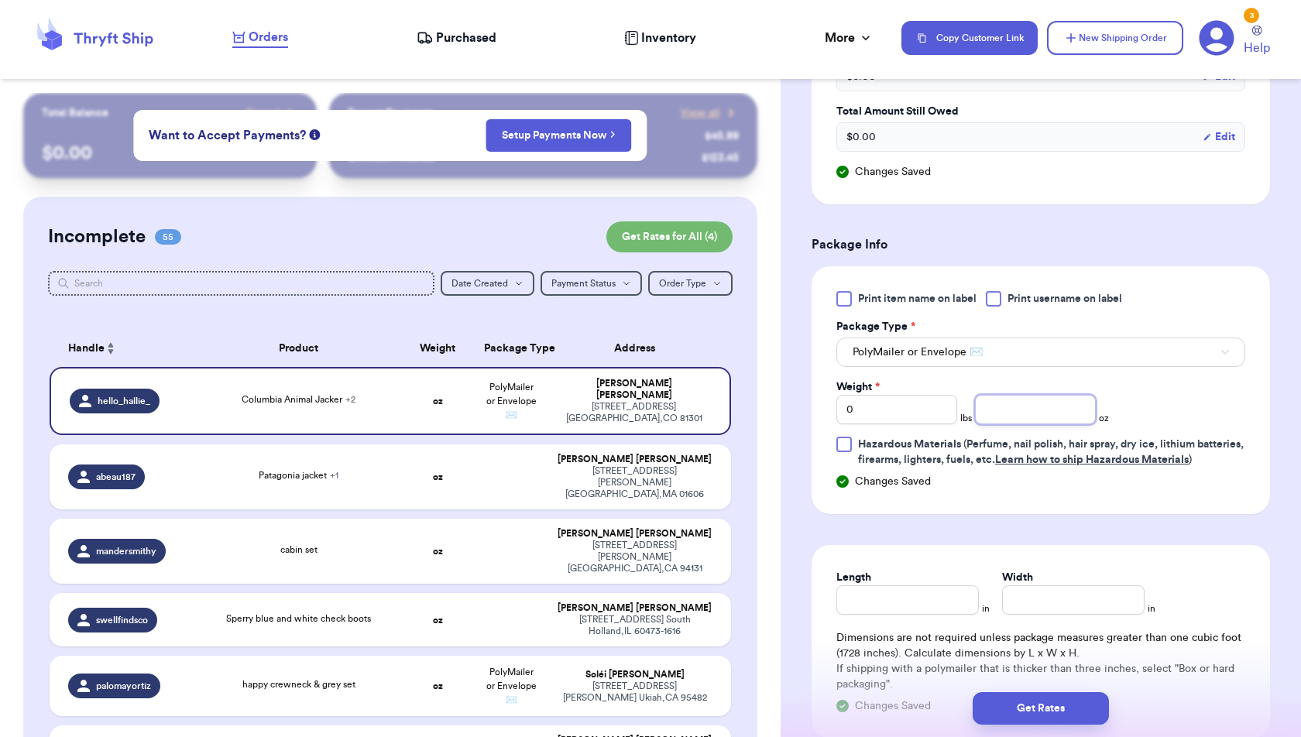
click at [985, 395] on input "number" at bounding box center [1035, 409] width 121 height 29
click at [1213, 523] on form "Shipping Information Delete Label Customer Info Order created: [DATE] 01:24 PM …" at bounding box center [1041, 14] width 458 height 1611
click at [1080, 716] on button "Get Rates" at bounding box center [1041, 708] width 136 height 33
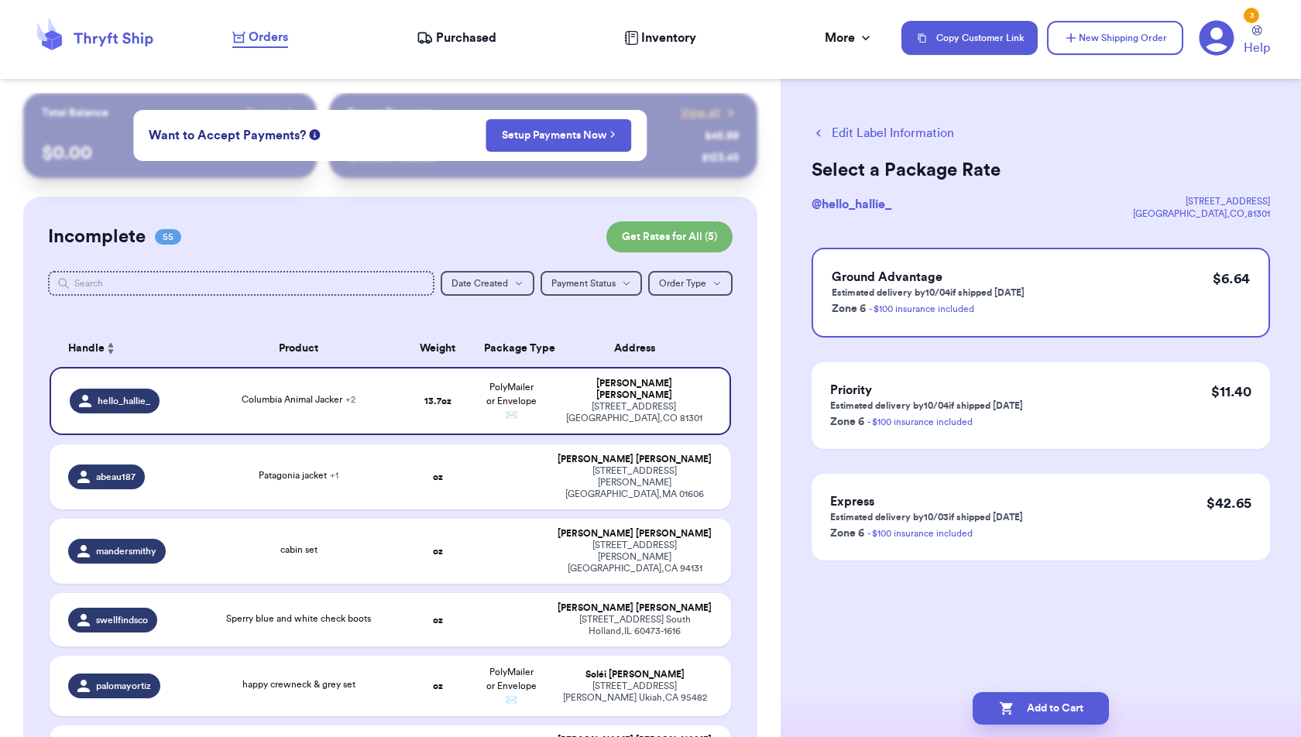
scroll to position [0, 0]
click at [1073, 719] on button "Add to Cart" at bounding box center [1041, 708] width 136 height 33
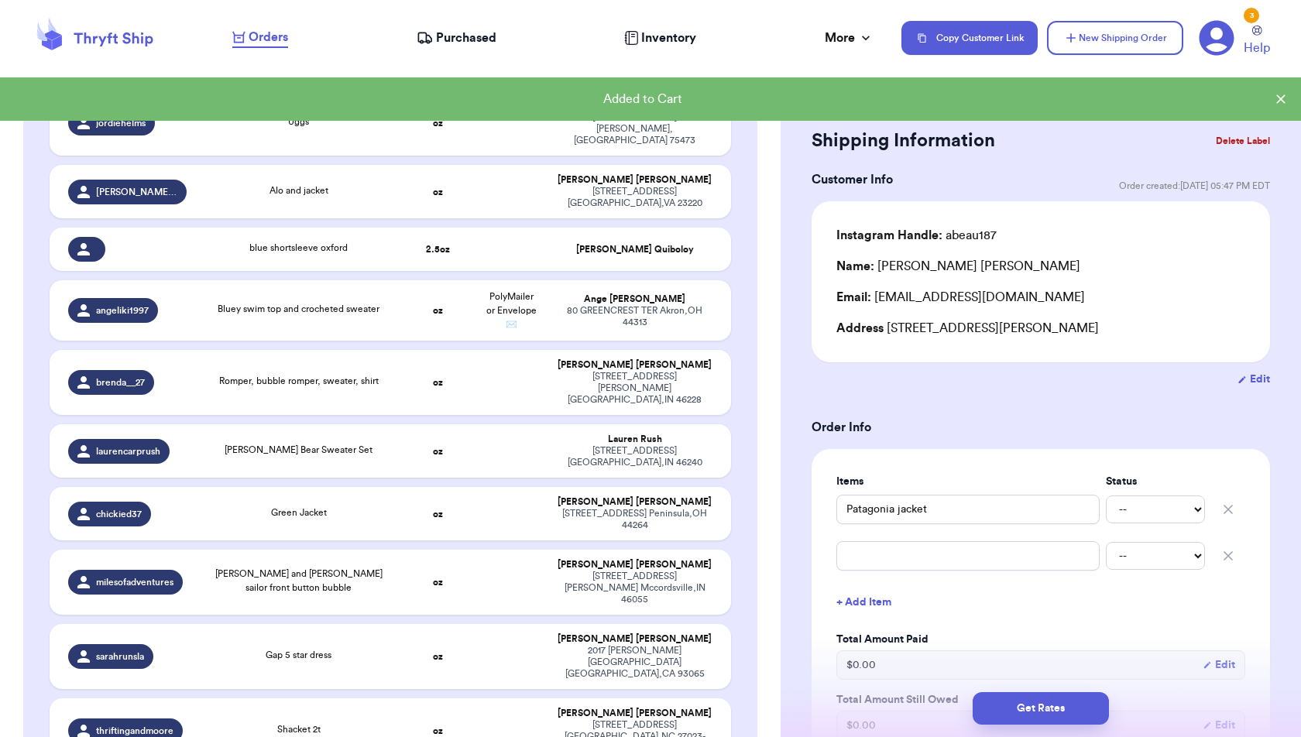
scroll to position [3376, 0]
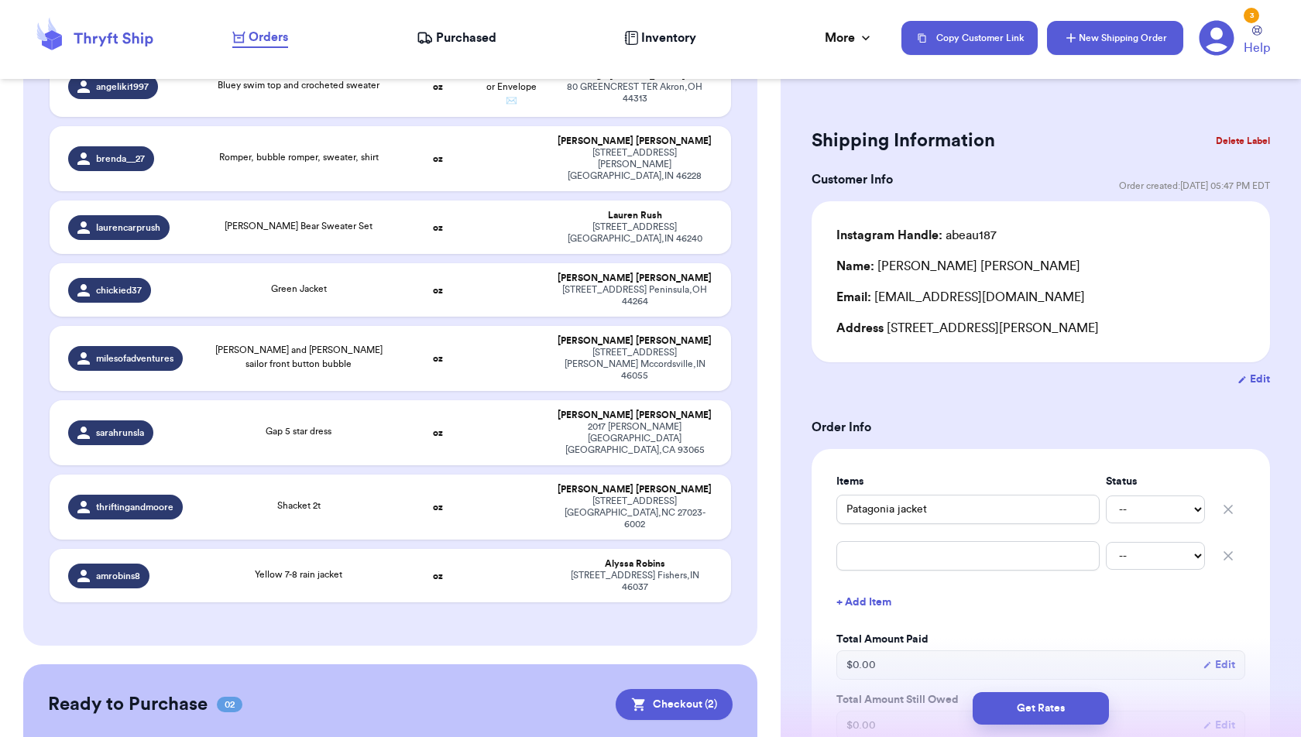
click at [1107, 33] on button "New Shipping Order" at bounding box center [1115, 38] width 136 height 34
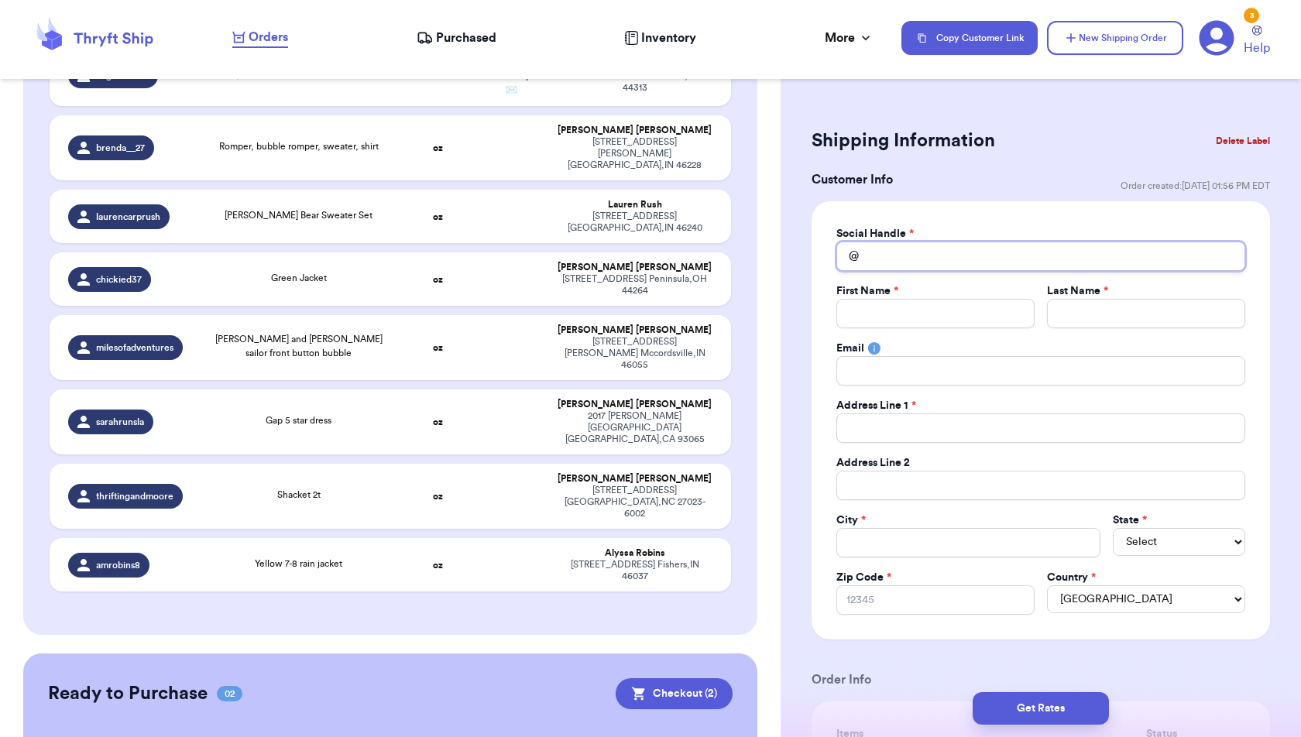
click at [903, 259] on input "Total Amount Paid" at bounding box center [1040, 256] width 409 height 29
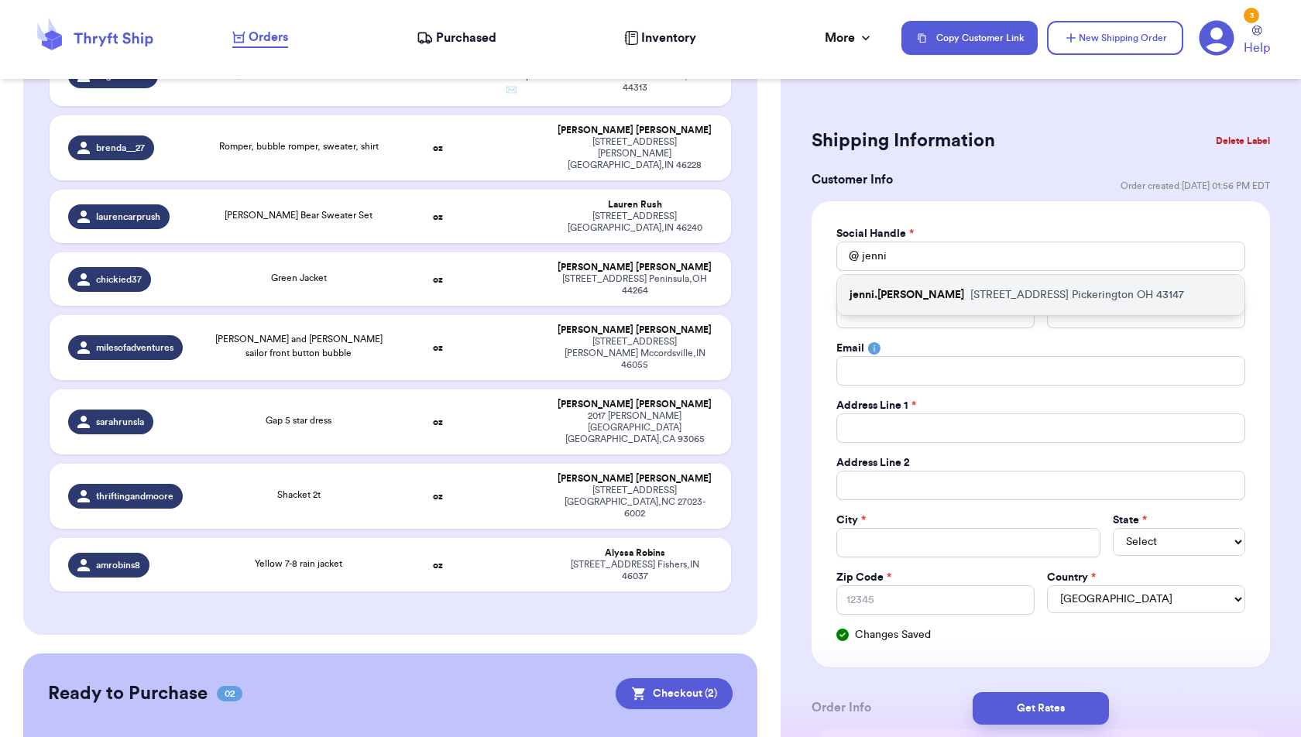
click at [970, 297] on p "[STREET_ADDRESS]" at bounding box center [1077, 294] width 214 height 15
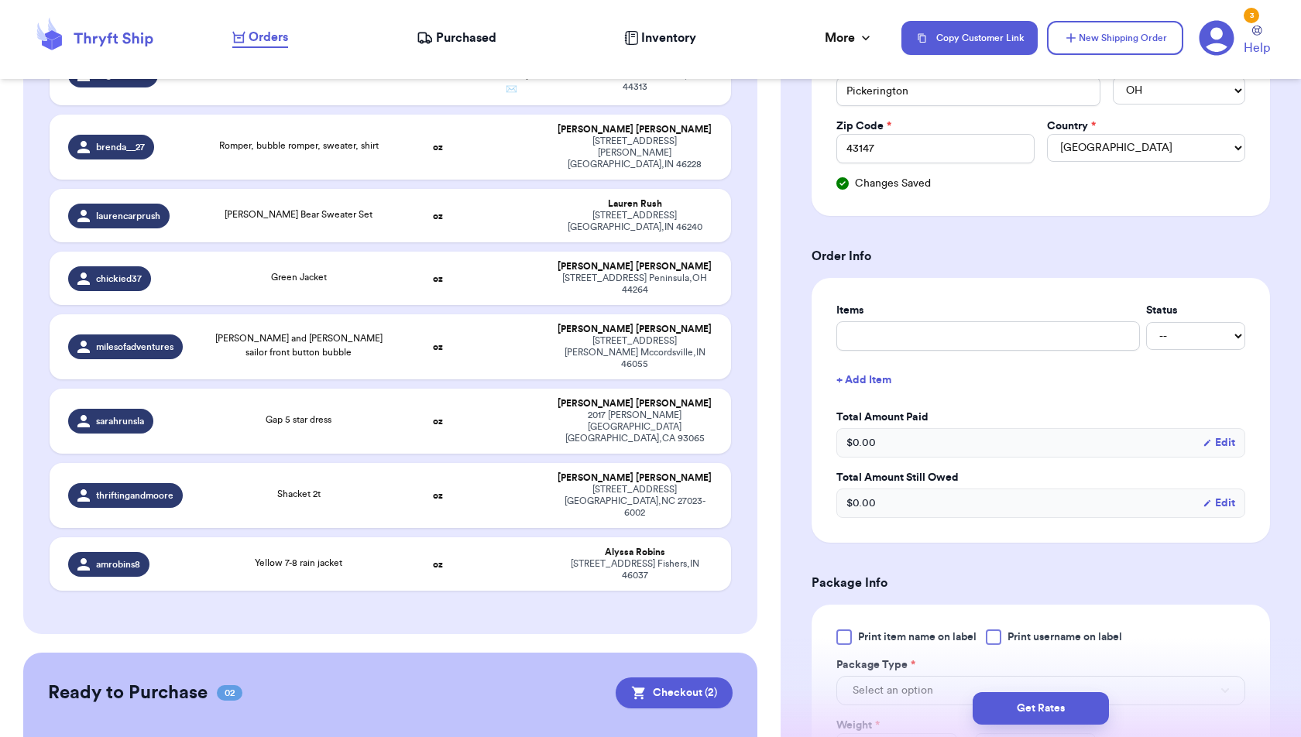
scroll to position [465, 0]
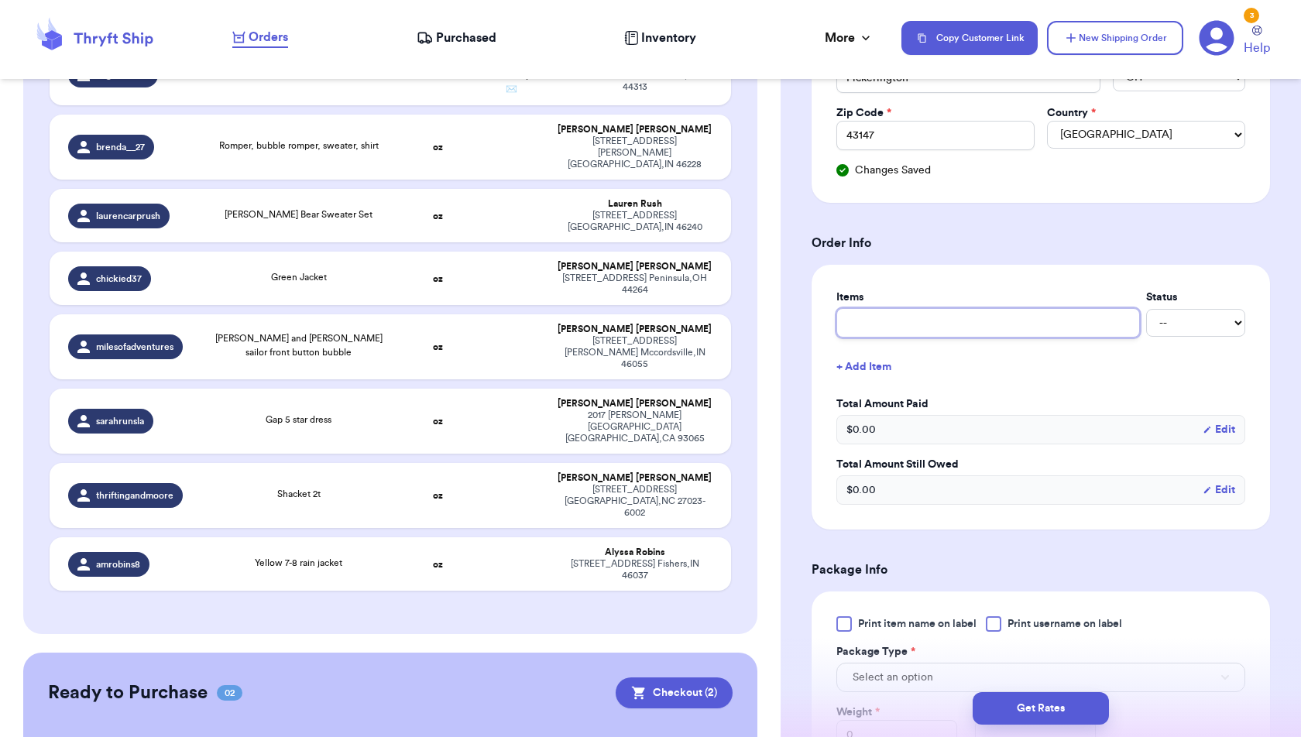
click at [1006, 314] on input "text" at bounding box center [988, 322] width 304 height 29
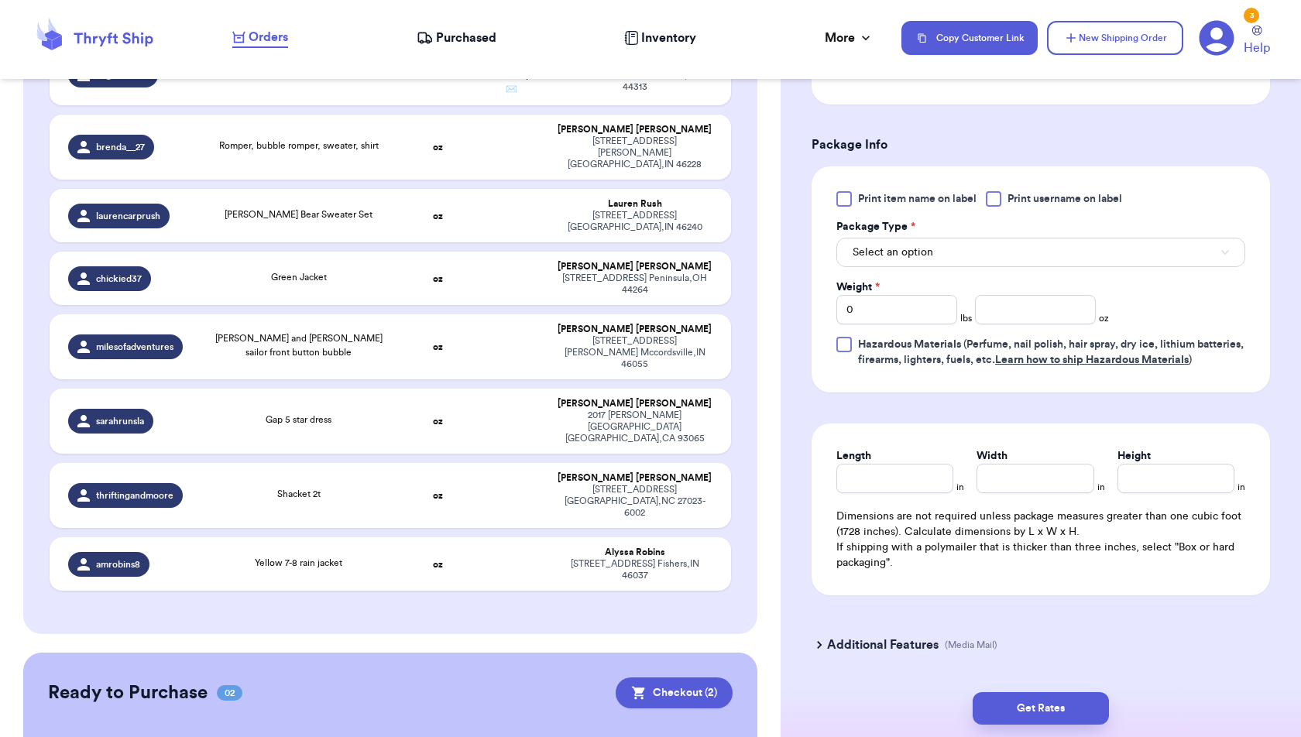
scroll to position [931, 0]
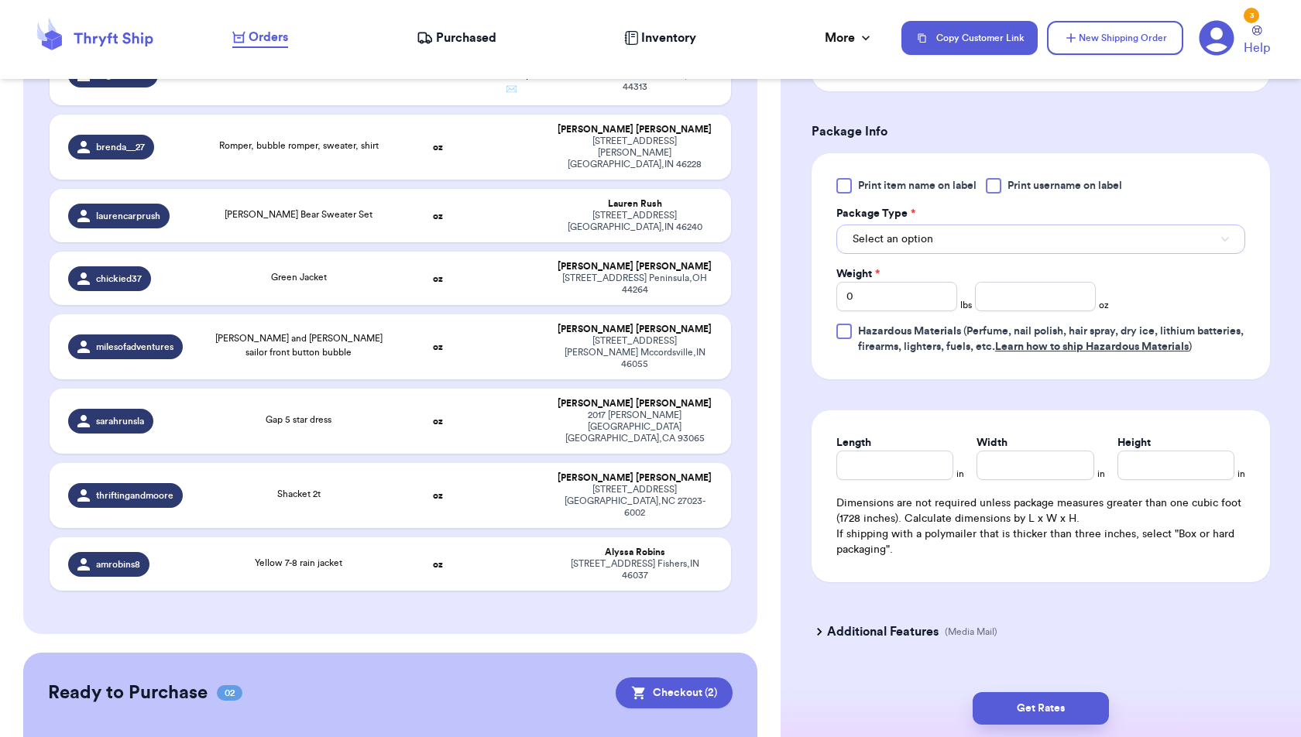
click at [966, 239] on button "Select an option" at bounding box center [1040, 239] width 409 height 29
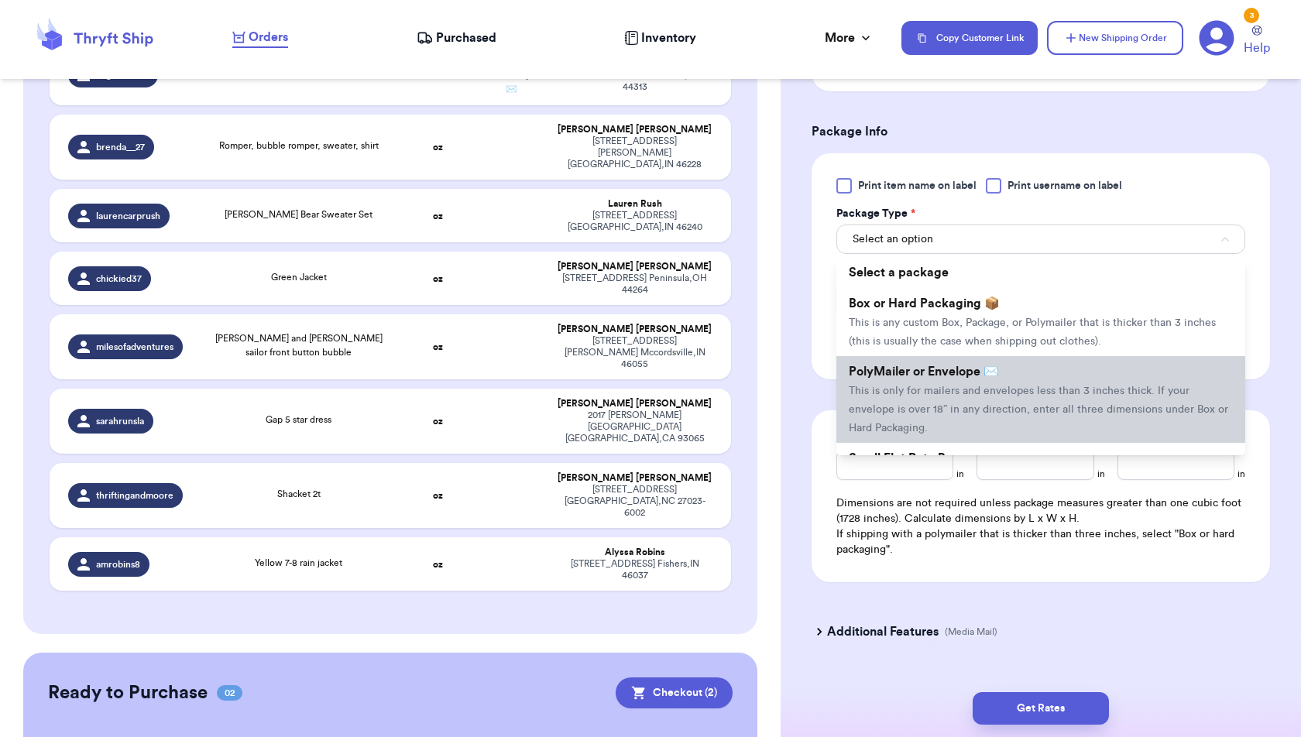
click at [953, 366] on span "PolyMailer or Envelope ✉️" at bounding box center [924, 372] width 150 height 12
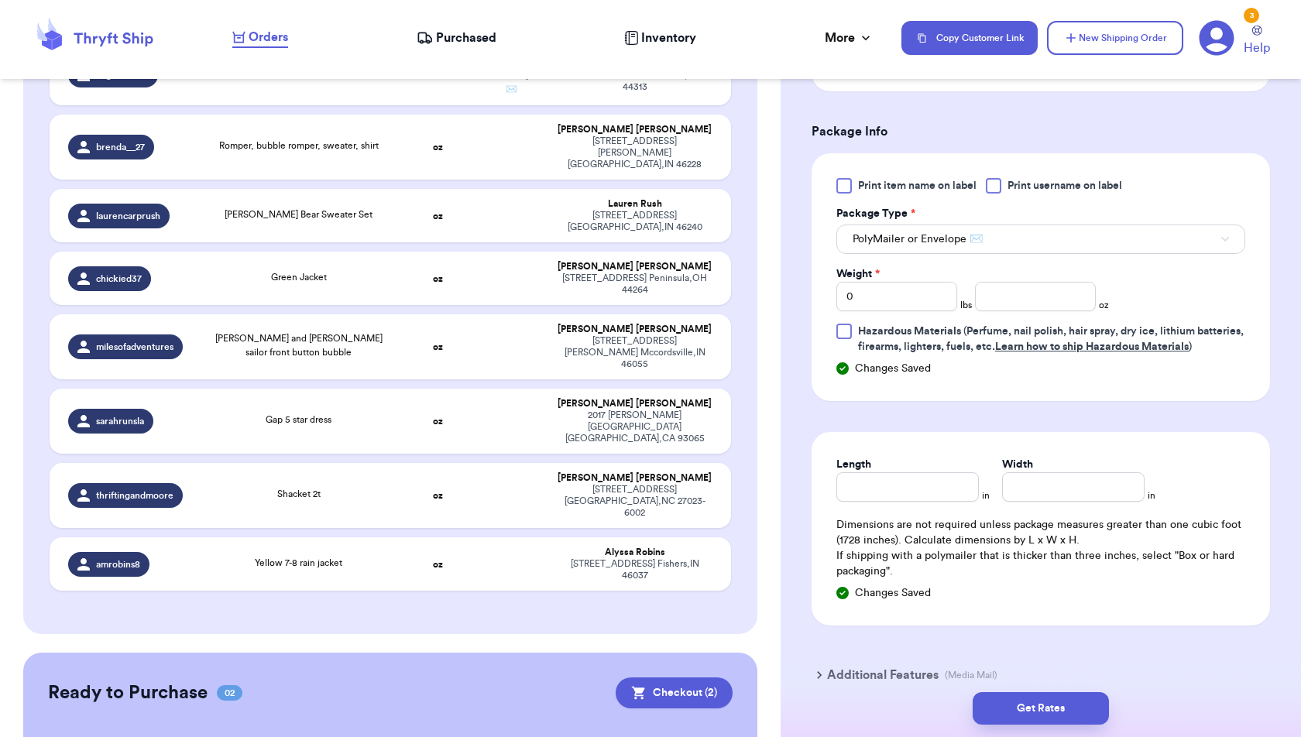
scroll to position [3445, 0]
click at [994, 293] on input "number" at bounding box center [1035, 296] width 121 height 29
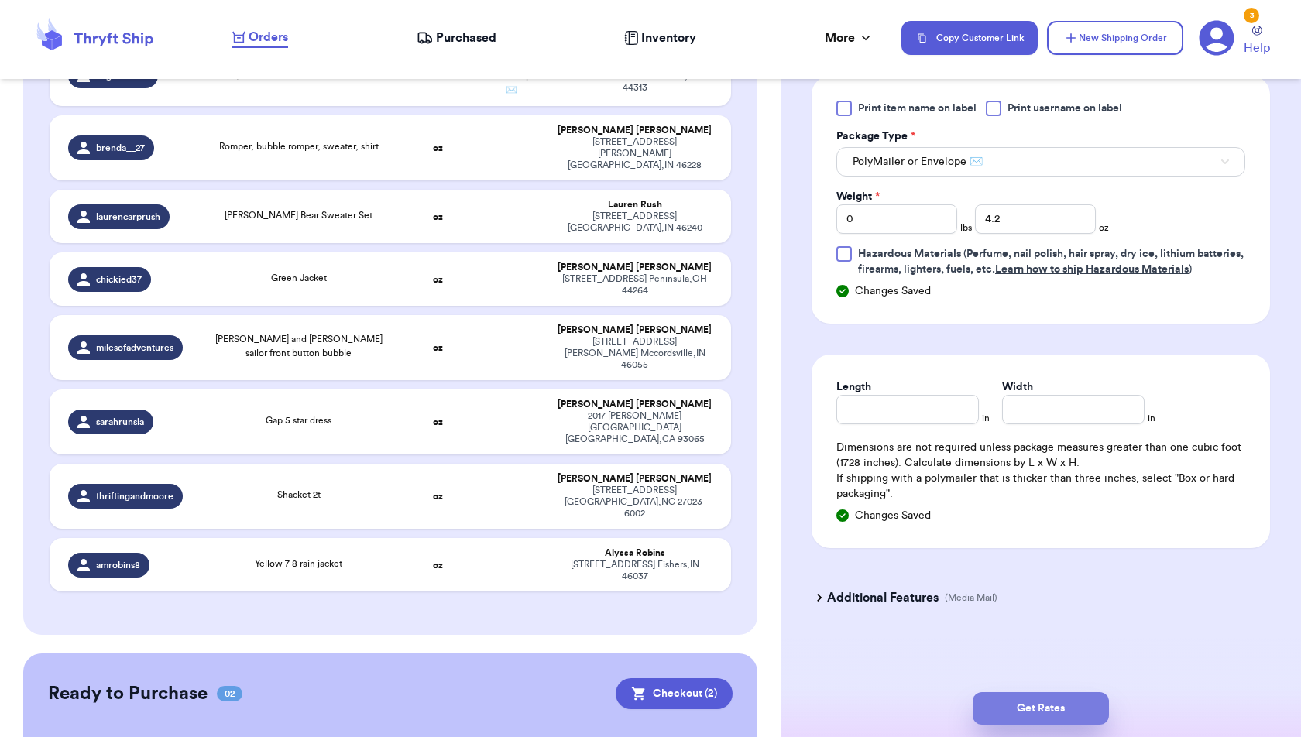
click at [1098, 713] on button "Get Rates" at bounding box center [1041, 708] width 136 height 33
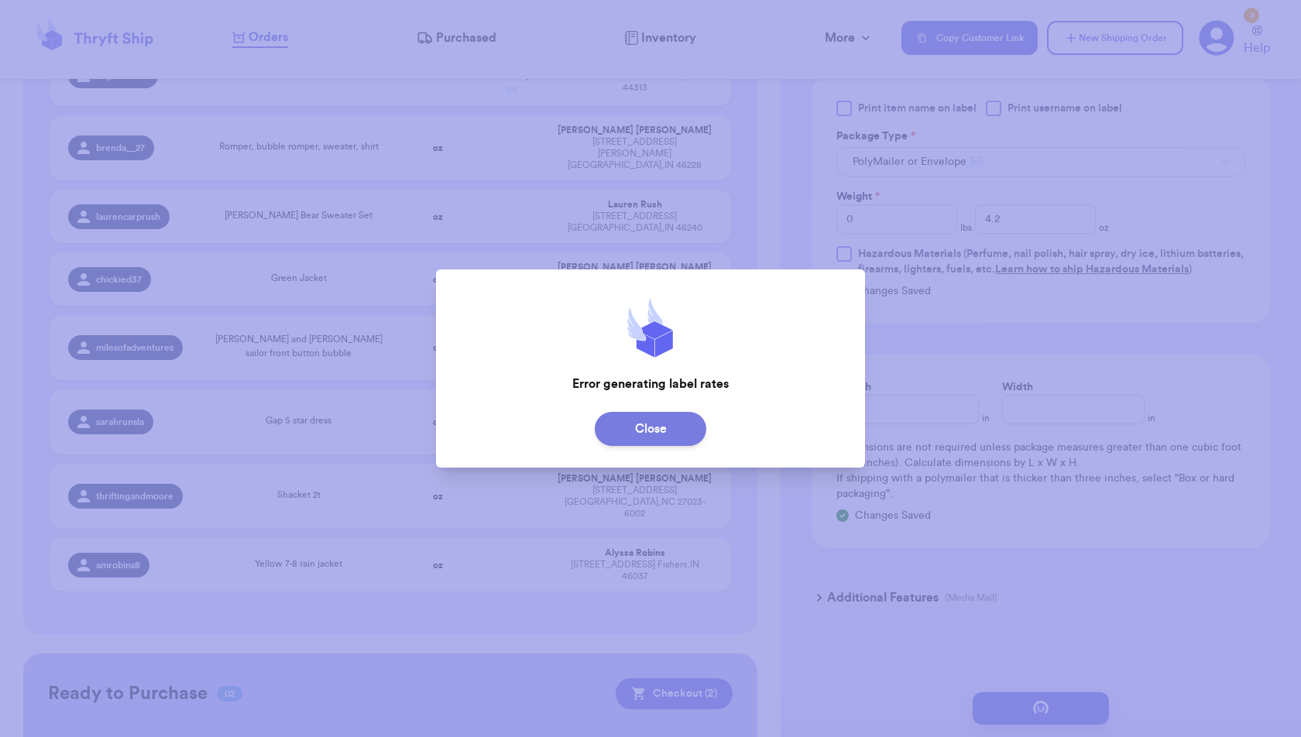
click at [678, 442] on button "Close" at bounding box center [651, 429] width 112 height 34
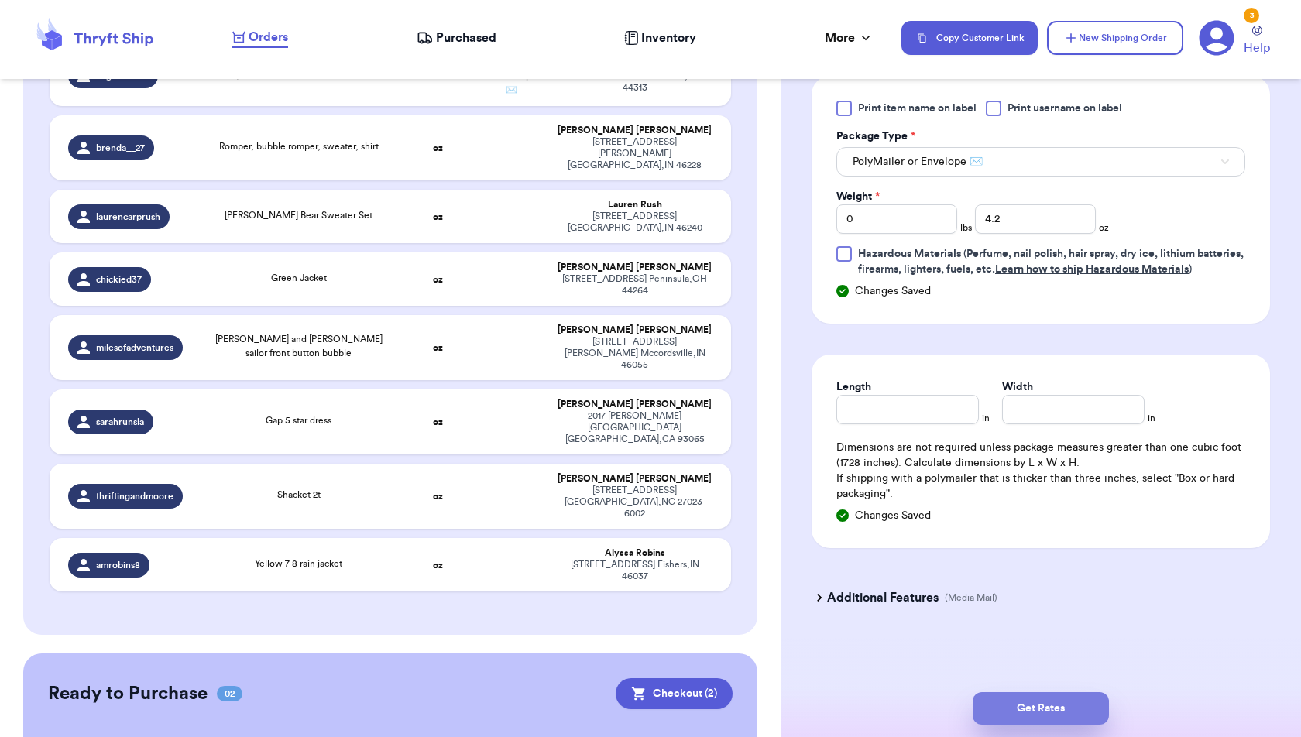
click at [1050, 719] on button "Get Rates" at bounding box center [1041, 708] width 136 height 33
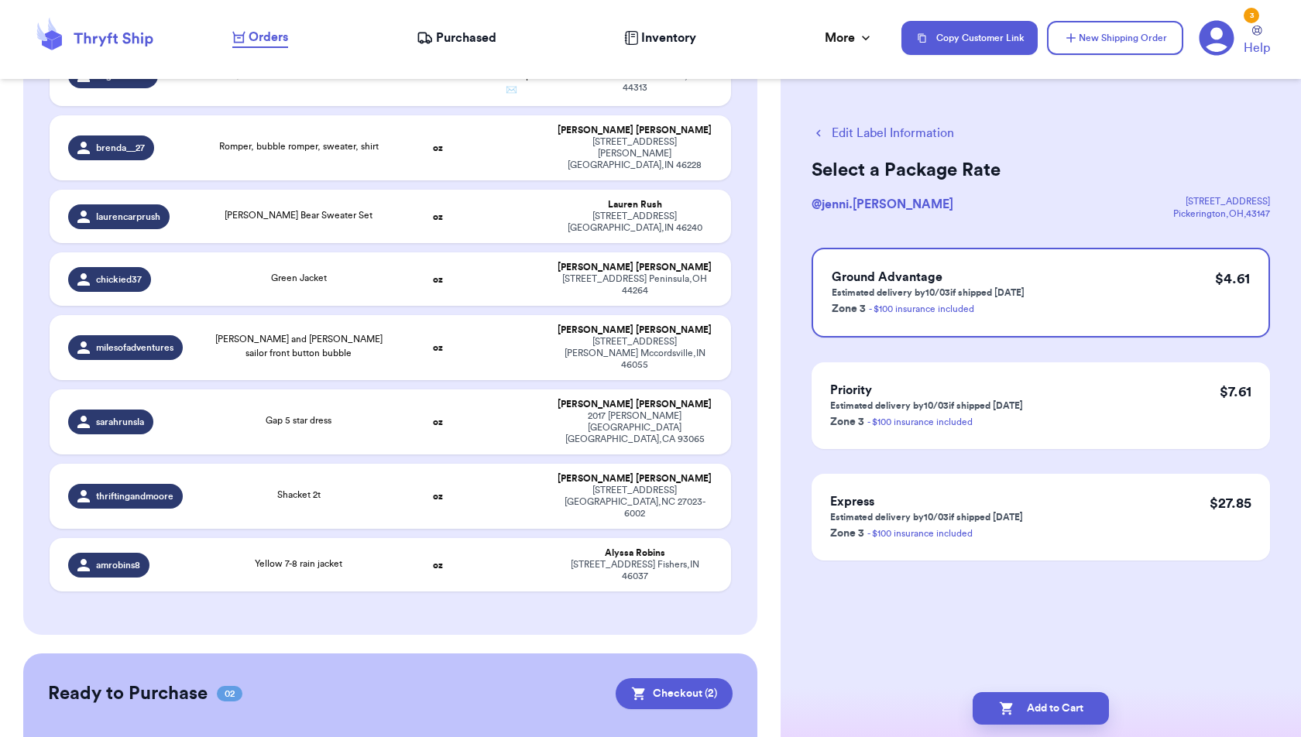
scroll to position [0, 0]
click at [1058, 710] on button "Add to Cart" at bounding box center [1041, 708] width 136 height 33
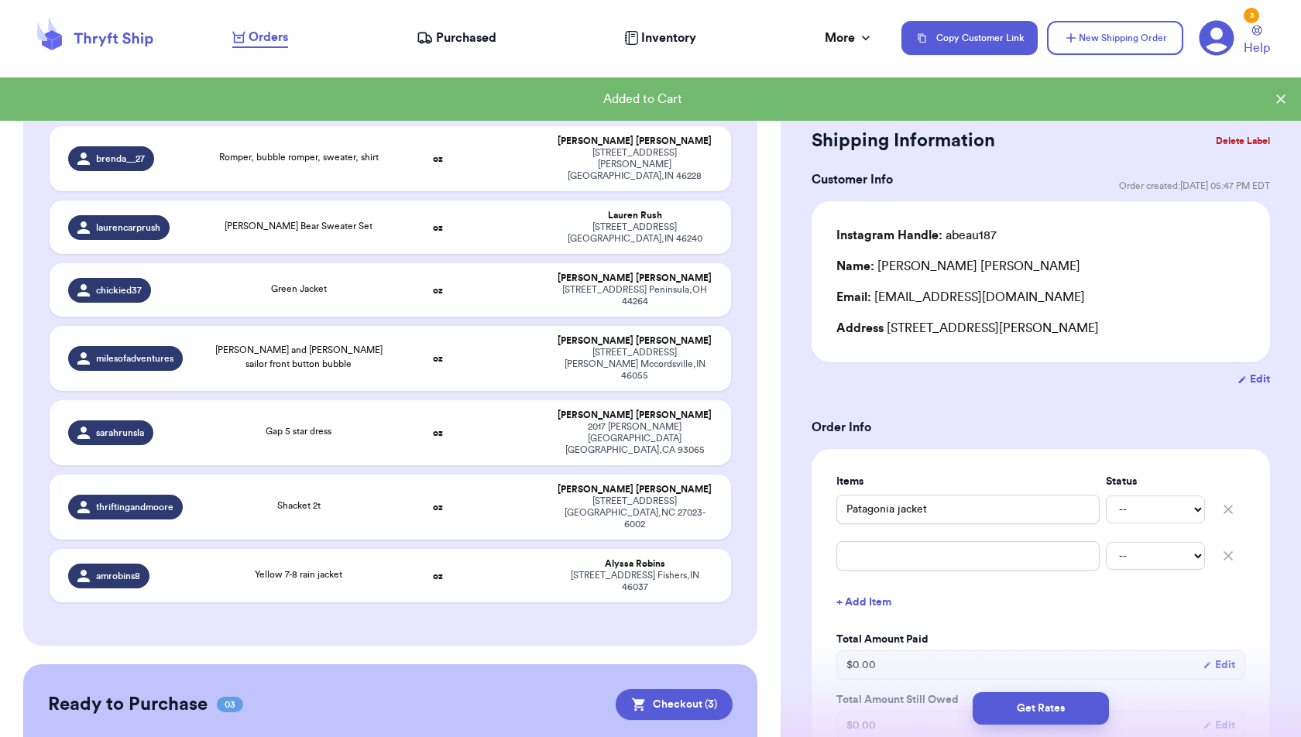
scroll to position [3445, 0]
